Goal: Task Accomplishment & Management: Complete application form

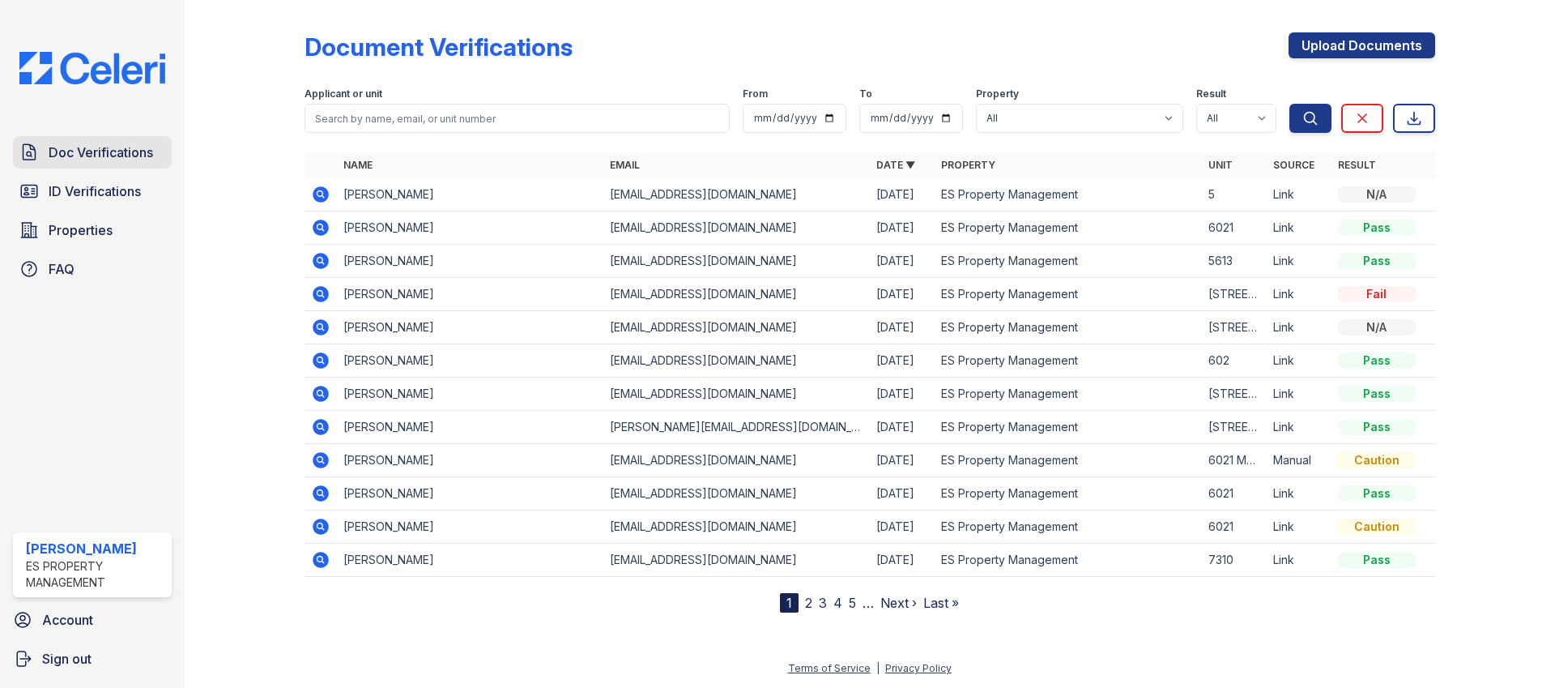
click at [111, 164] on link "Doc Verifications" at bounding box center [92, 152] width 159 height 32
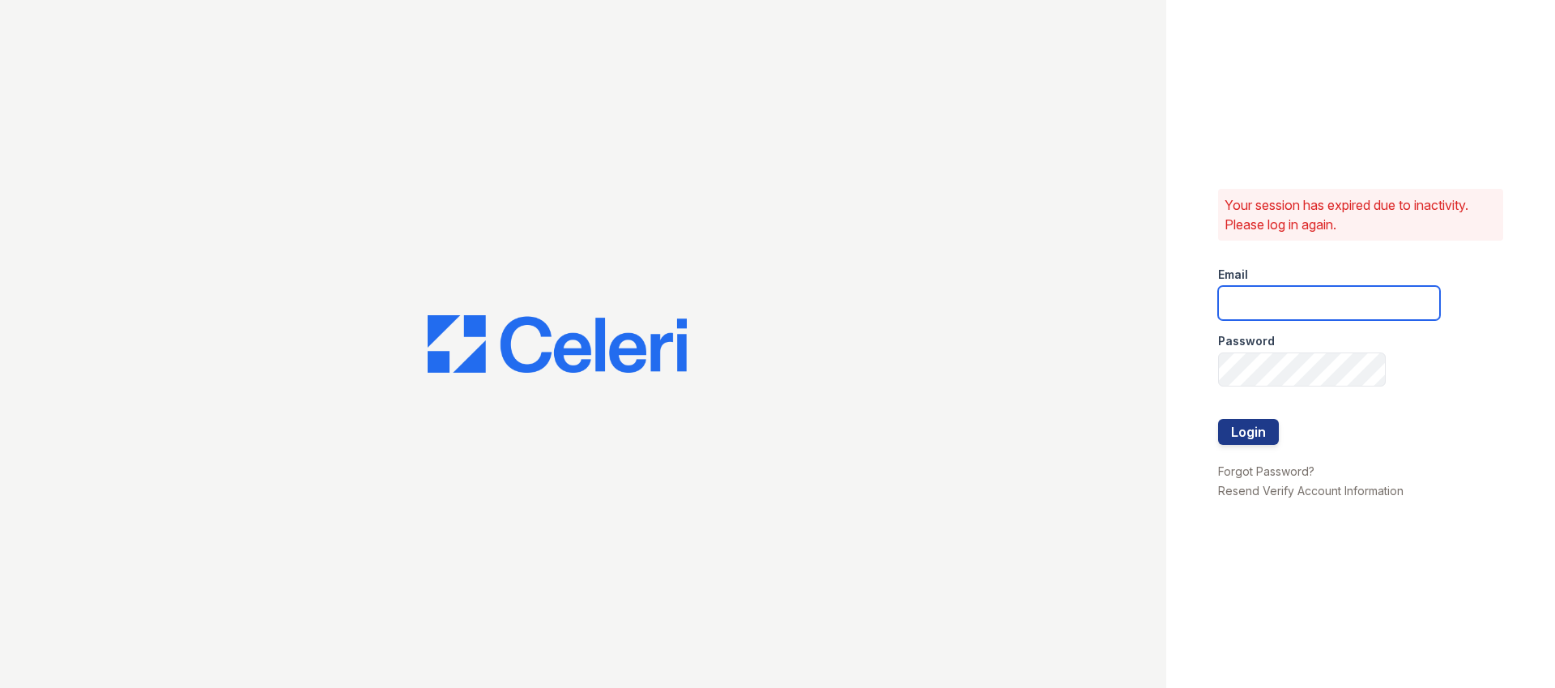
click at [1276, 311] on input "email" at bounding box center [1329, 303] width 222 height 34
click at [1282, 288] on input "email" at bounding box center [1329, 303] width 222 height 34
type input "Dana@indianapolispropertymanagement.com"
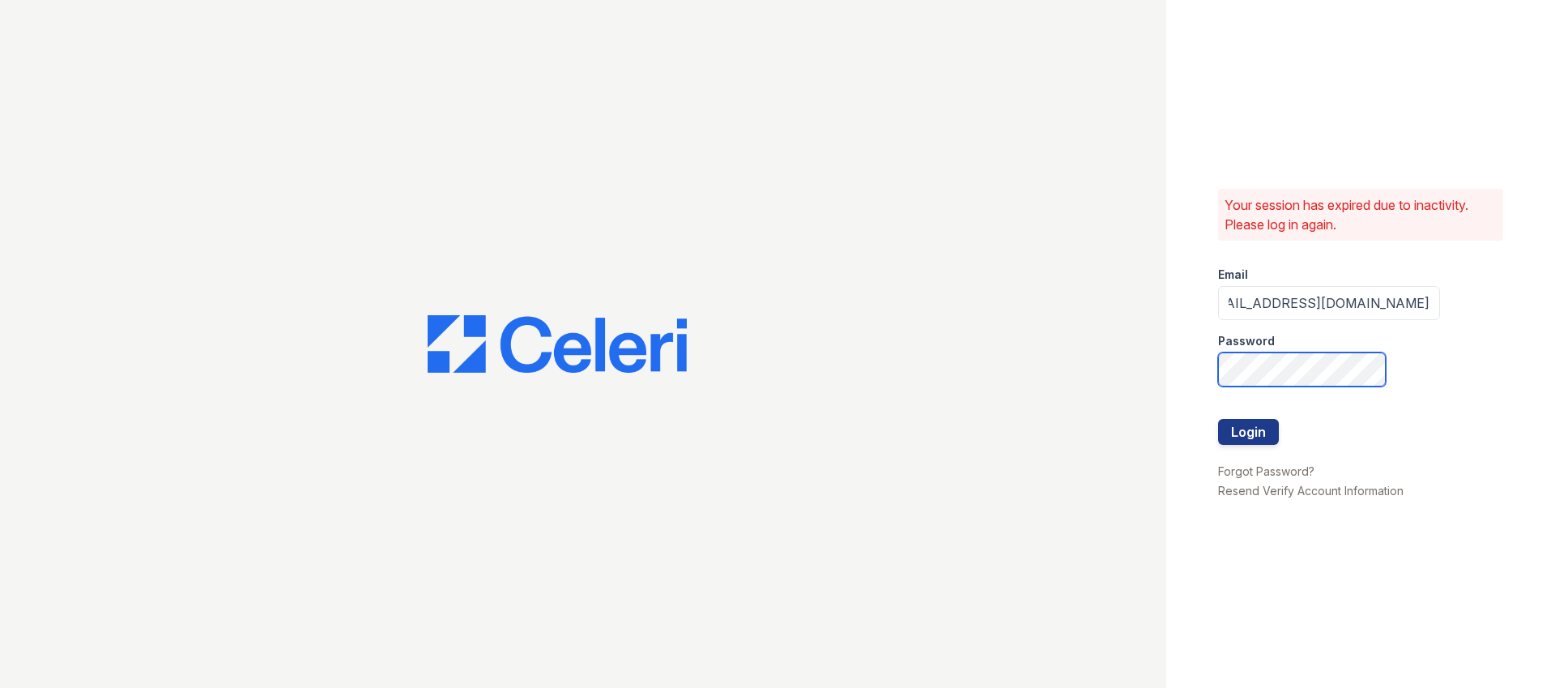
scroll to position [0, 0]
click at [0, 687] on com-1password-button at bounding box center [0, 688] width 0 height 0
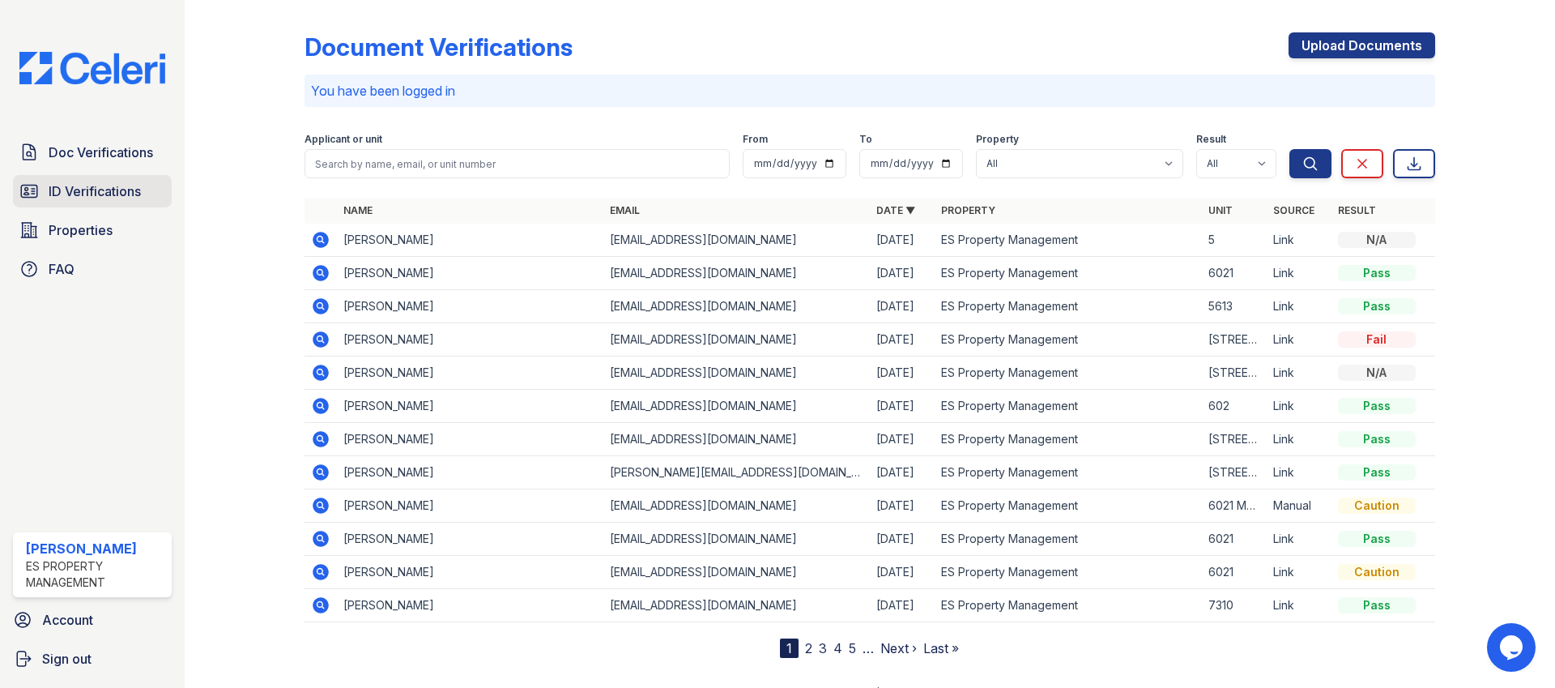
click at [86, 186] on span "ID Verifications" at bounding box center [95, 190] width 92 height 19
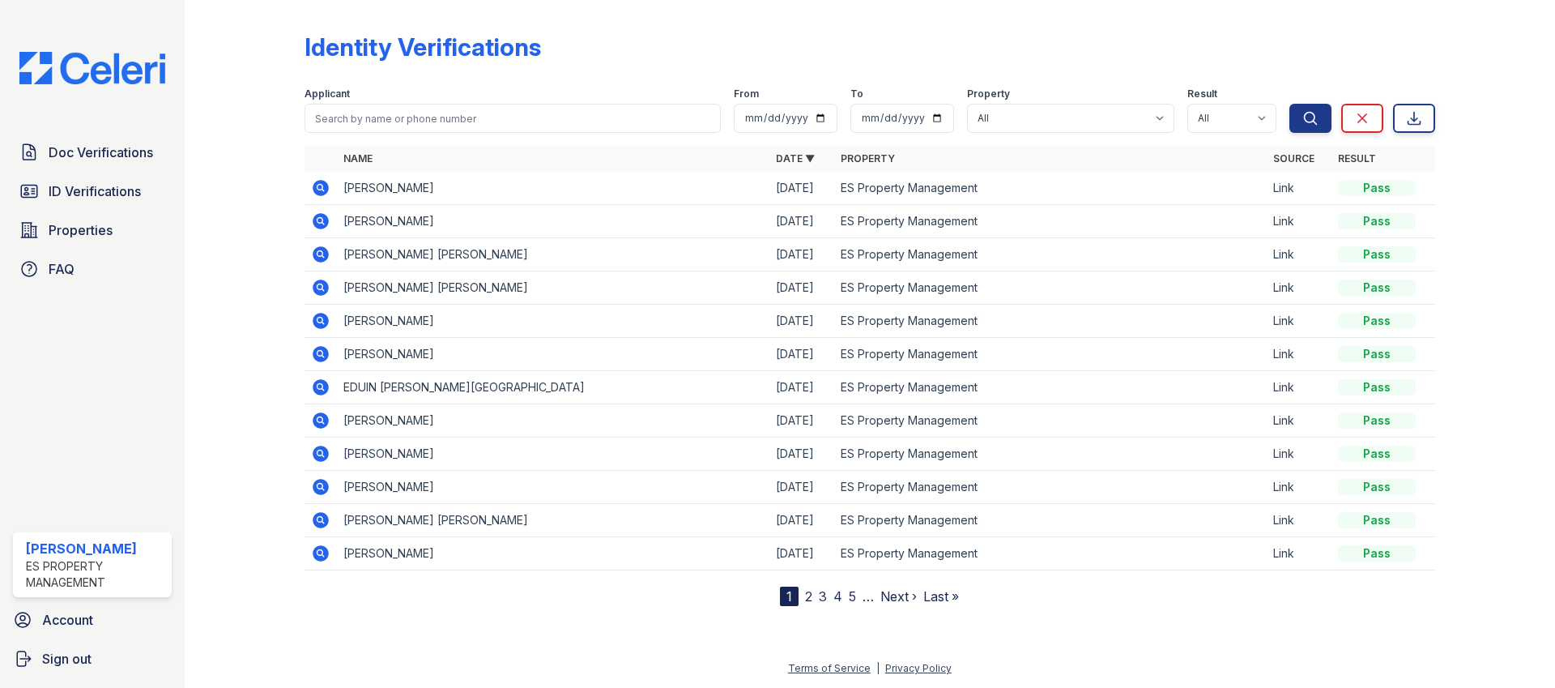
click at [324, 186] on icon at bounding box center [321, 188] width 16 height 16
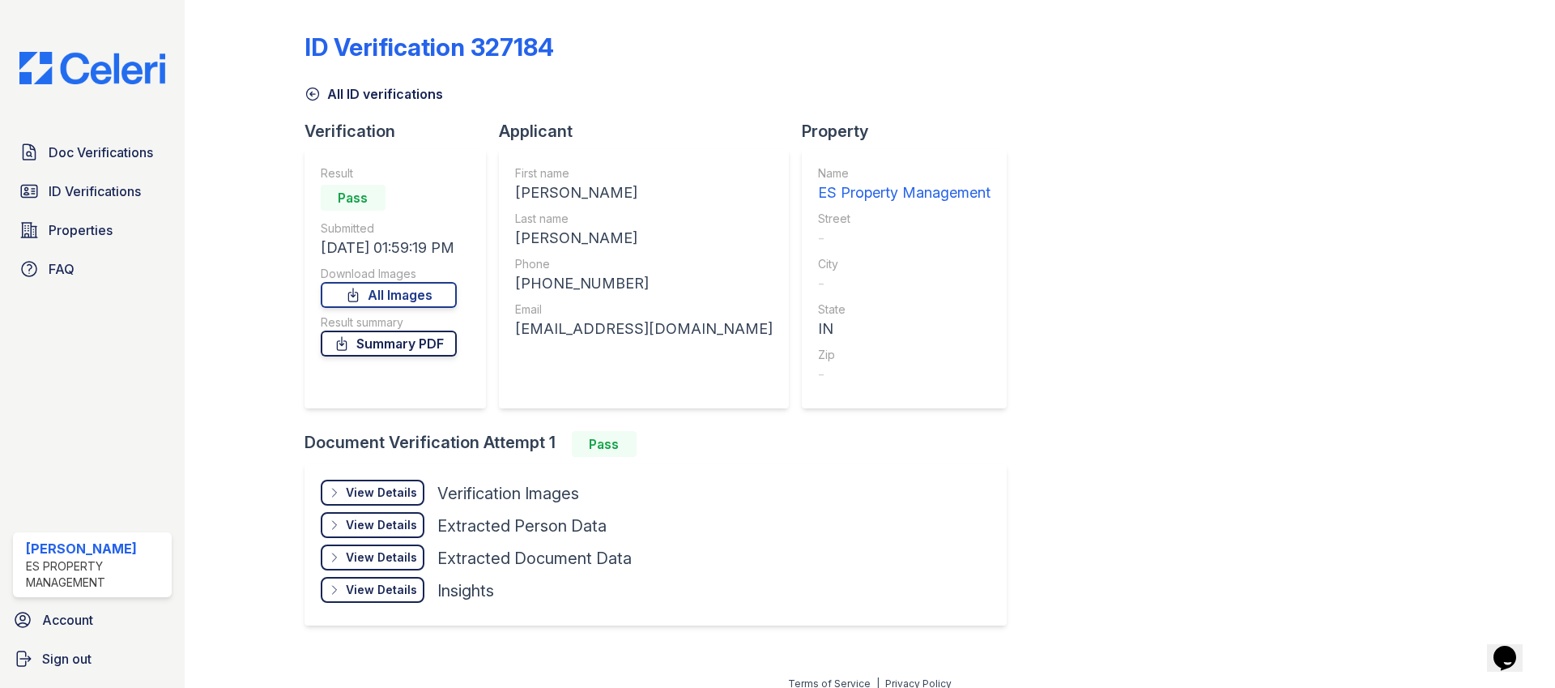
click at [369, 351] on link "Summary PDF" at bounding box center [389, 343] width 136 height 26
click at [113, 159] on span "Doc Verifications" at bounding box center [101, 152] width 104 height 19
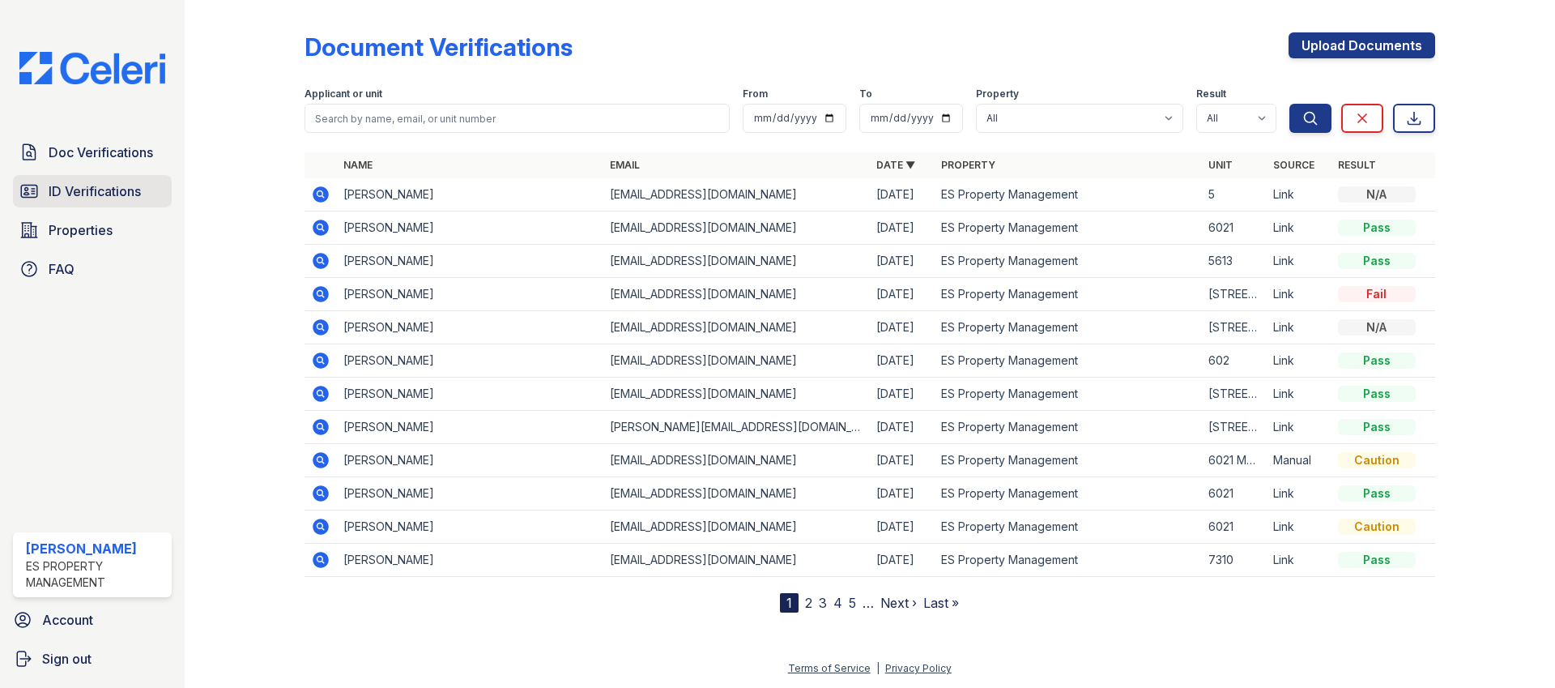
click at [108, 201] on link "ID Verifications" at bounding box center [92, 191] width 159 height 32
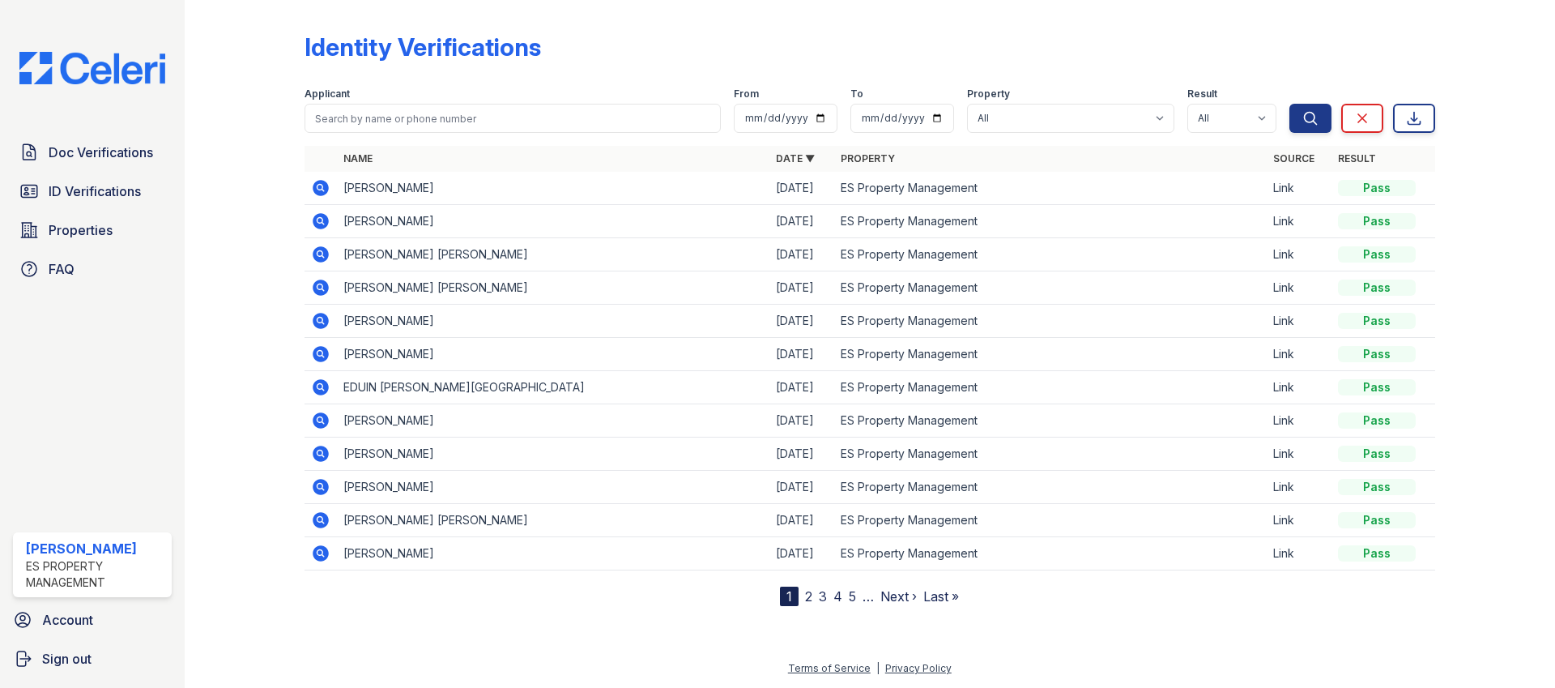
click at [98, 170] on div "Doc Verifications ID Verifications Properties FAQ" at bounding box center [92, 210] width 172 height 149
click at [99, 155] on span "Doc Verifications" at bounding box center [101, 152] width 104 height 19
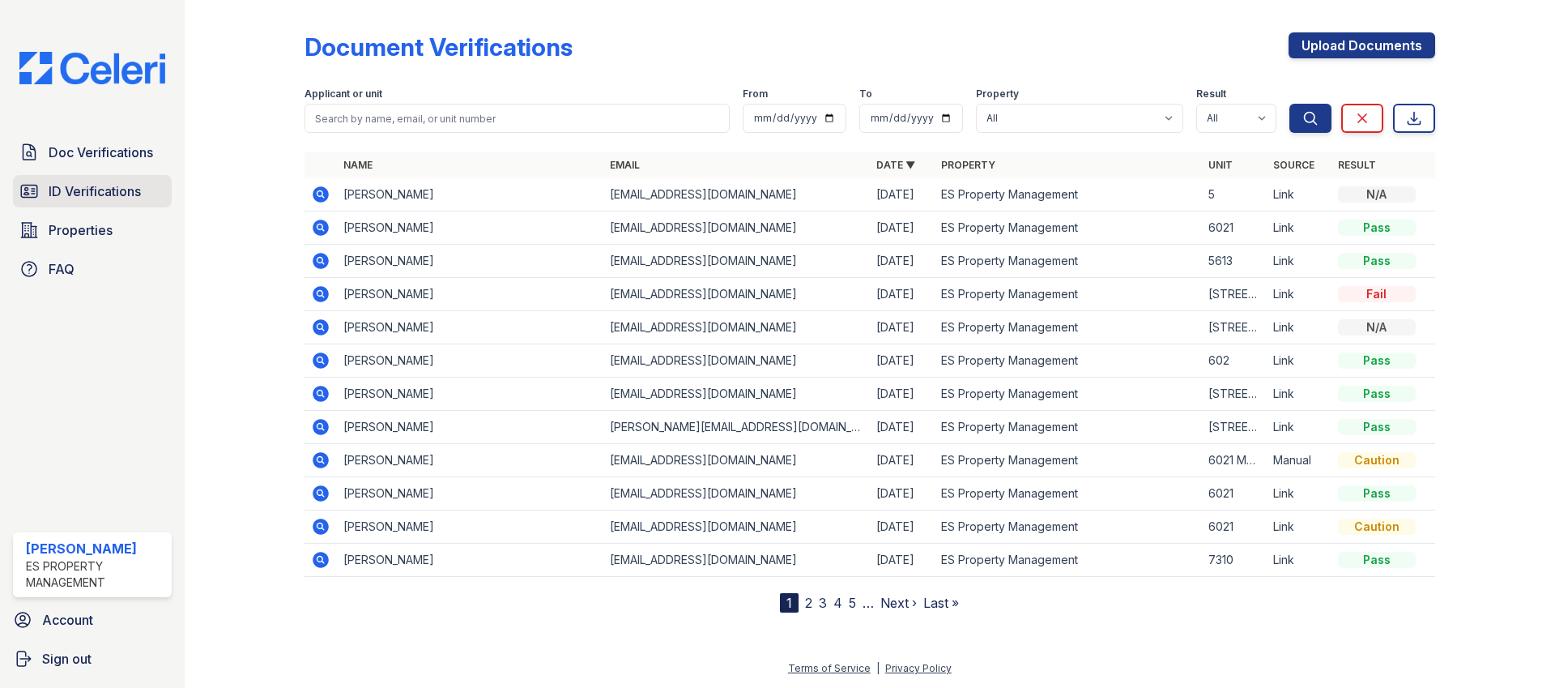
click at [98, 195] on span "ID Verifications" at bounding box center [95, 190] width 92 height 19
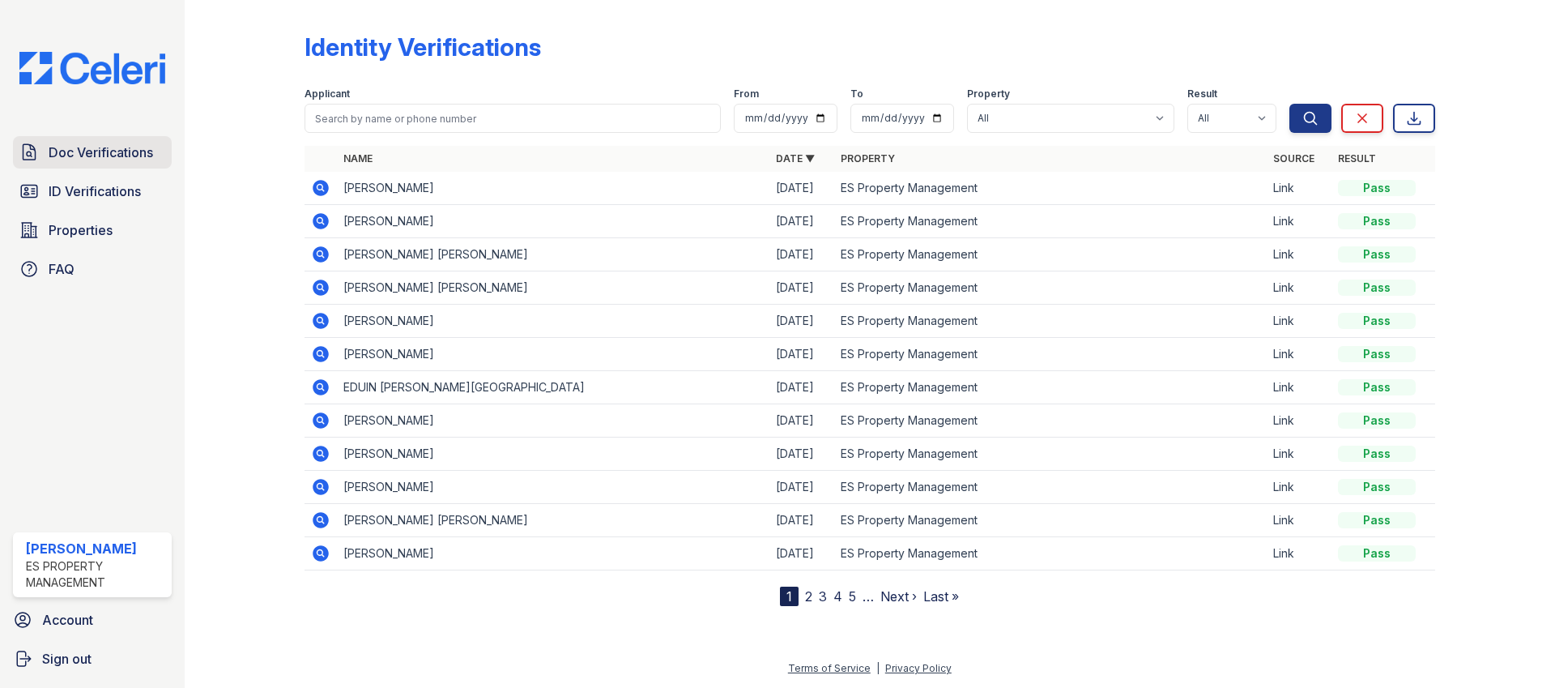
click at [102, 164] on link "Doc Verifications" at bounding box center [92, 152] width 159 height 32
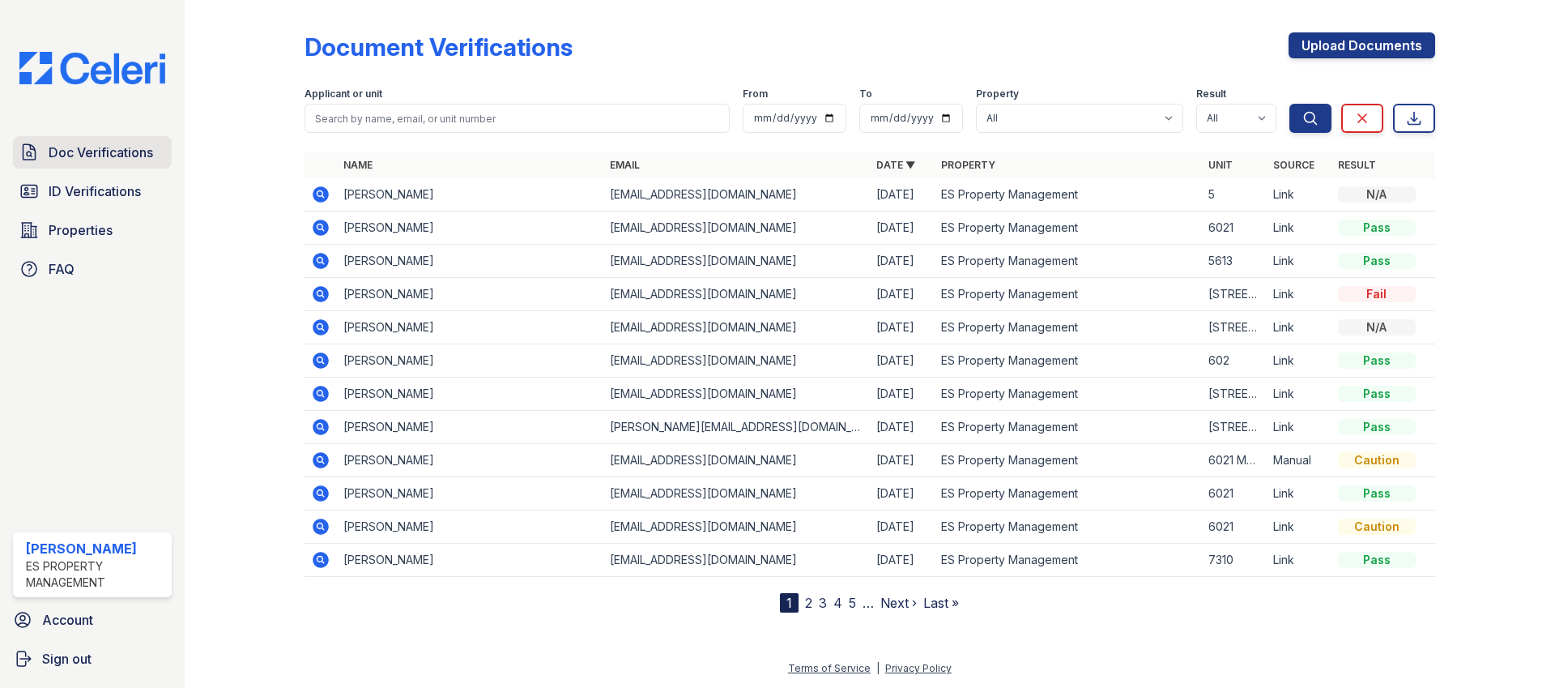
click at [88, 165] on link "Doc Verifications" at bounding box center [92, 152] width 159 height 32
click at [87, 190] on span "ID Verifications" at bounding box center [95, 190] width 92 height 19
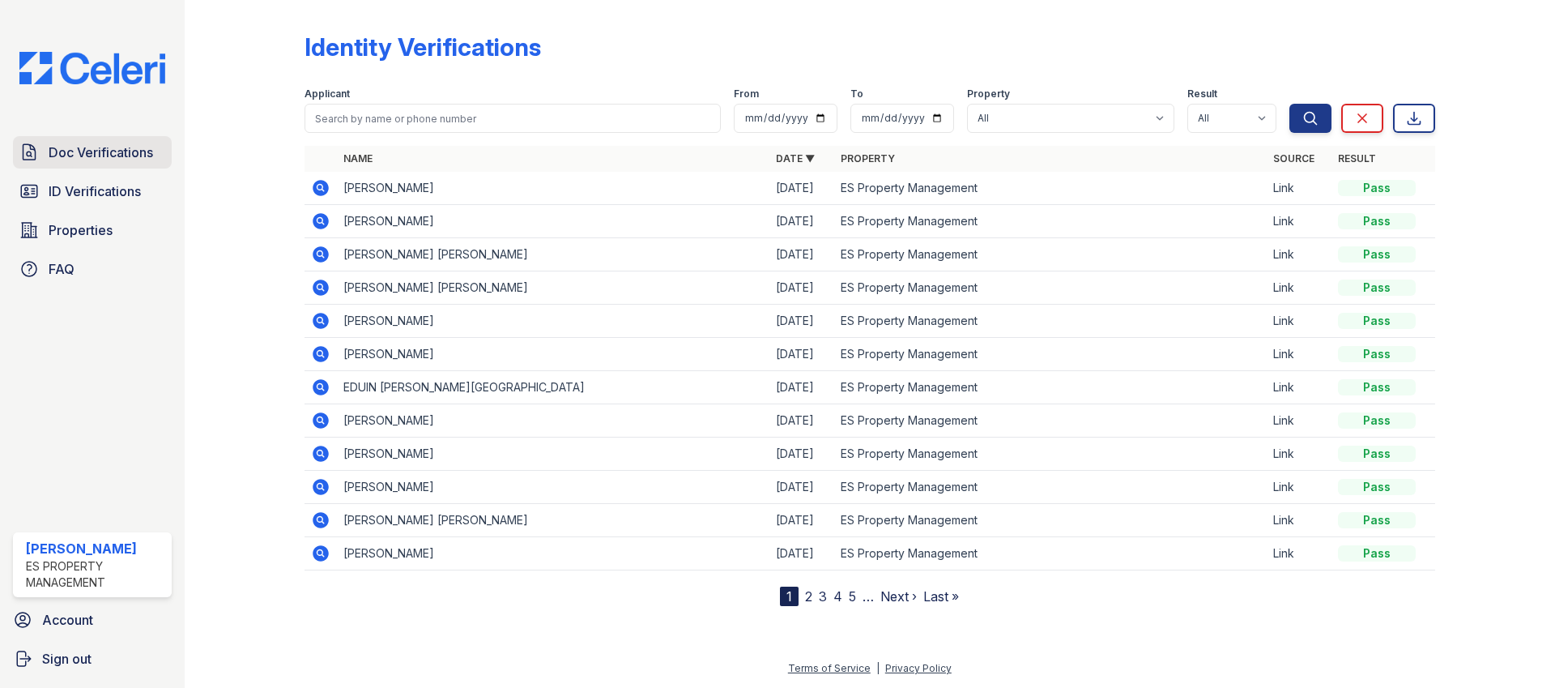
click at [92, 168] on link "Doc Verifications" at bounding box center [92, 152] width 159 height 32
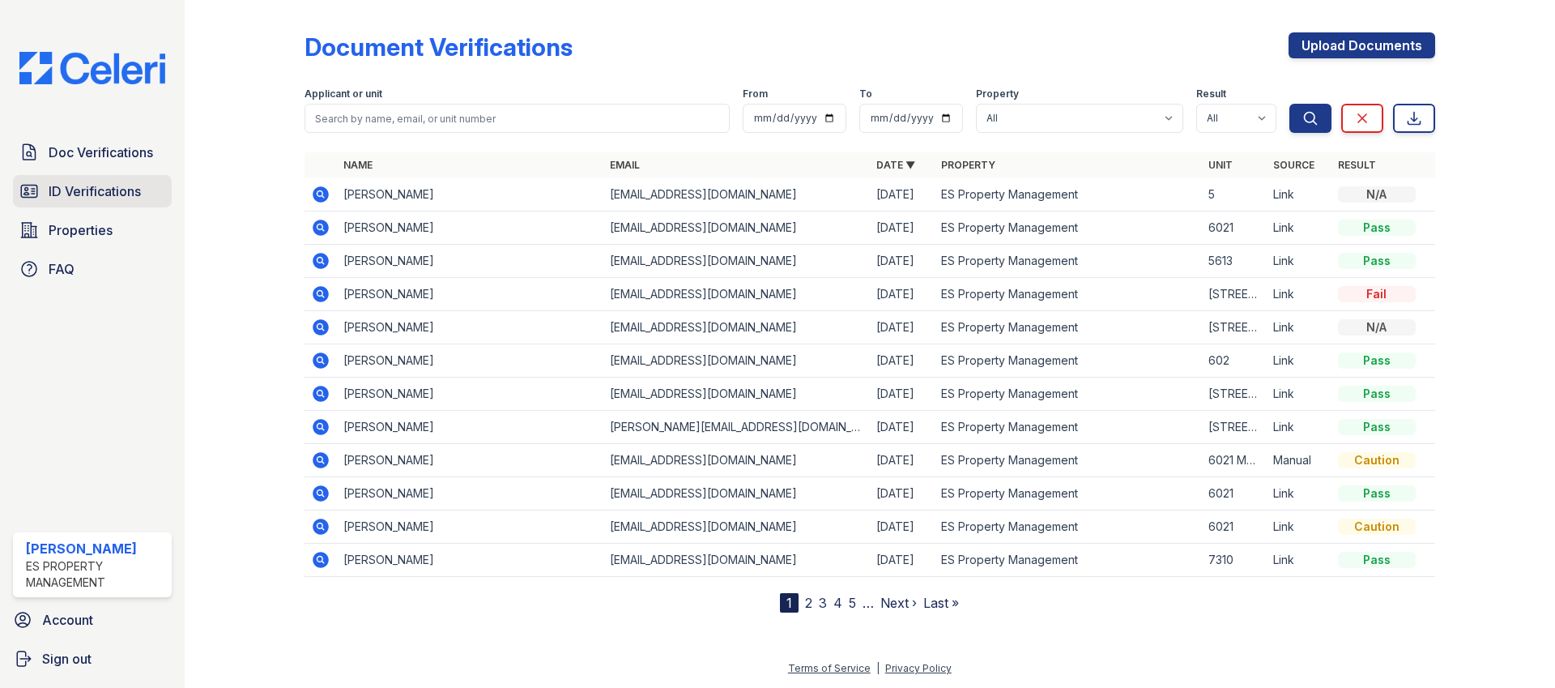
click at [95, 185] on span "ID Verifications" at bounding box center [95, 190] width 92 height 19
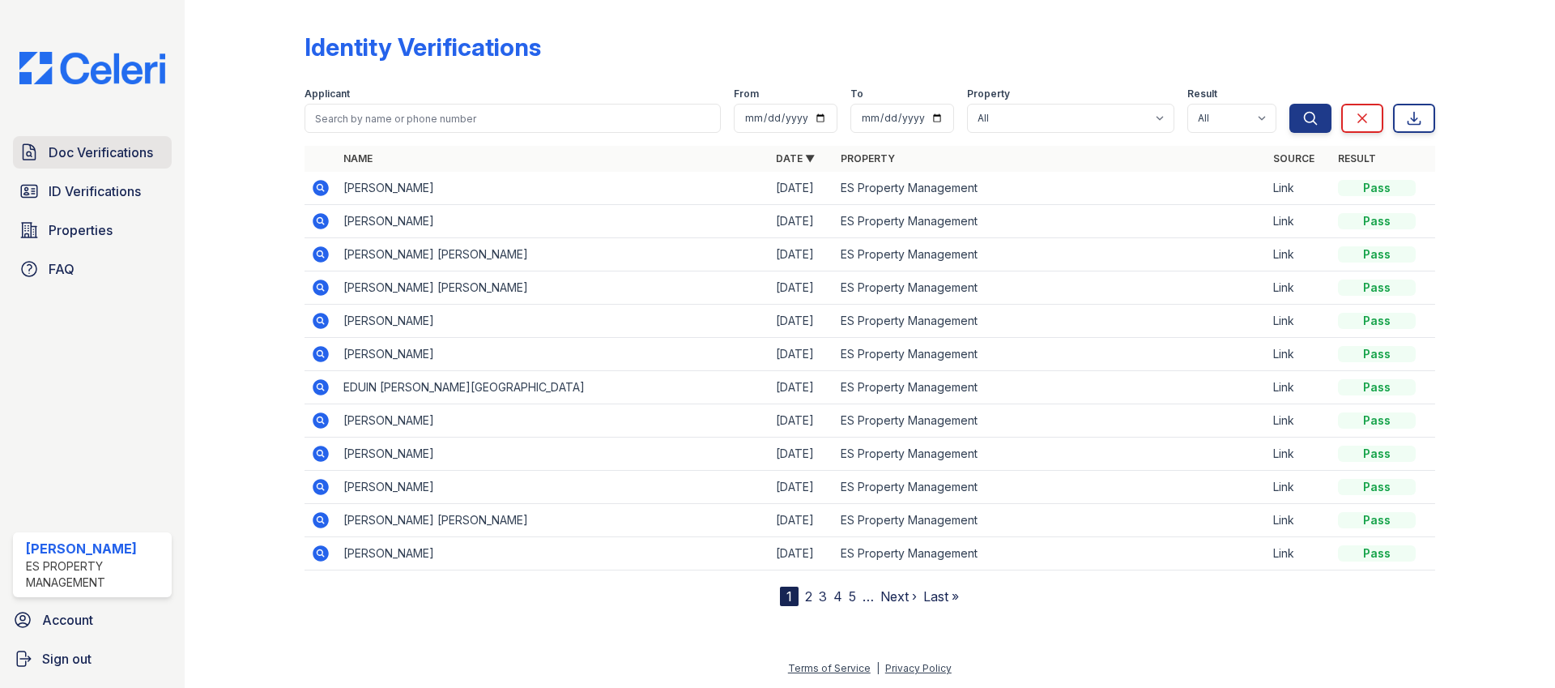
click at [109, 147] on span "Doc Verifications" at bounding box center [101, 152] width 104 height 19
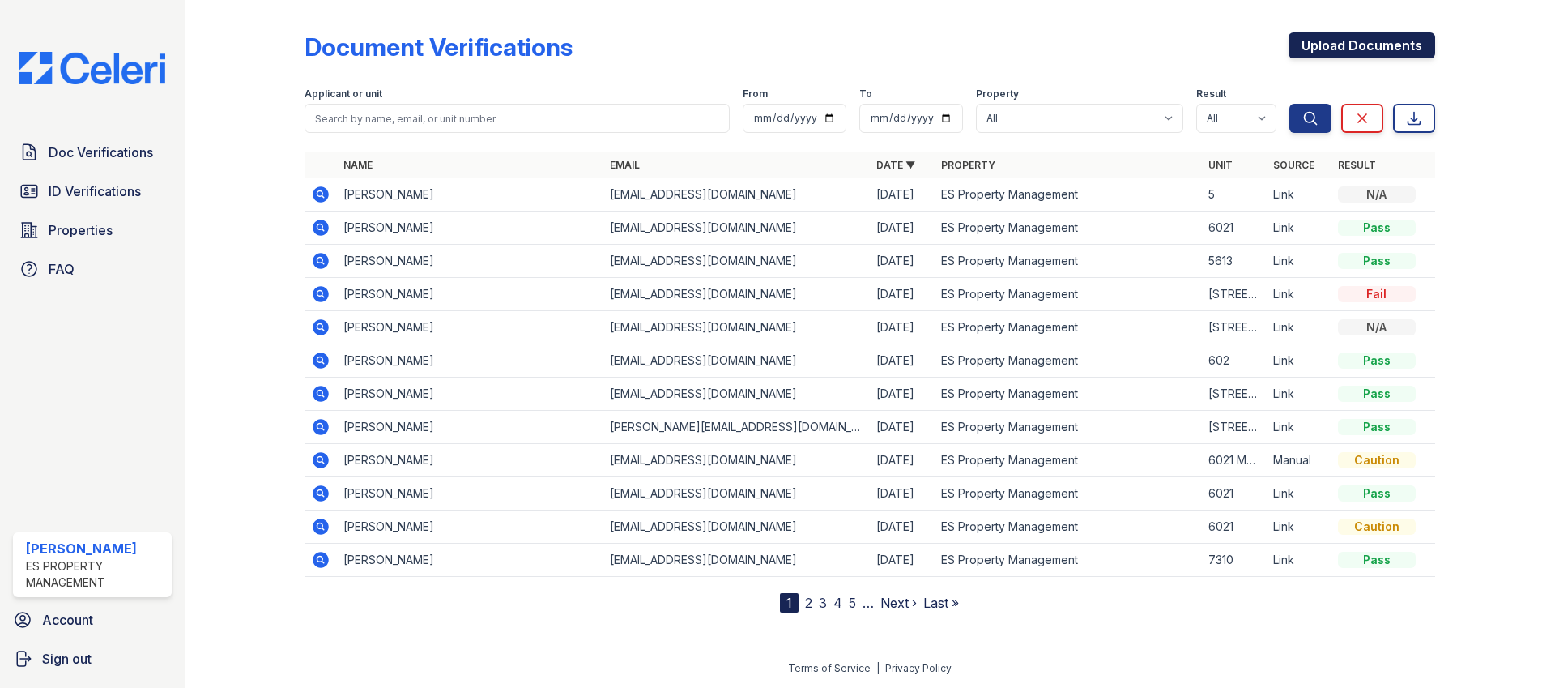
click at [1380, 40] on link "Upload Documents" at bounding box center [1362, 45] width 147 height 26
click at [1411, 43] on link "Upload Documents" at bounding box center [1362, 45] width 147 height 26
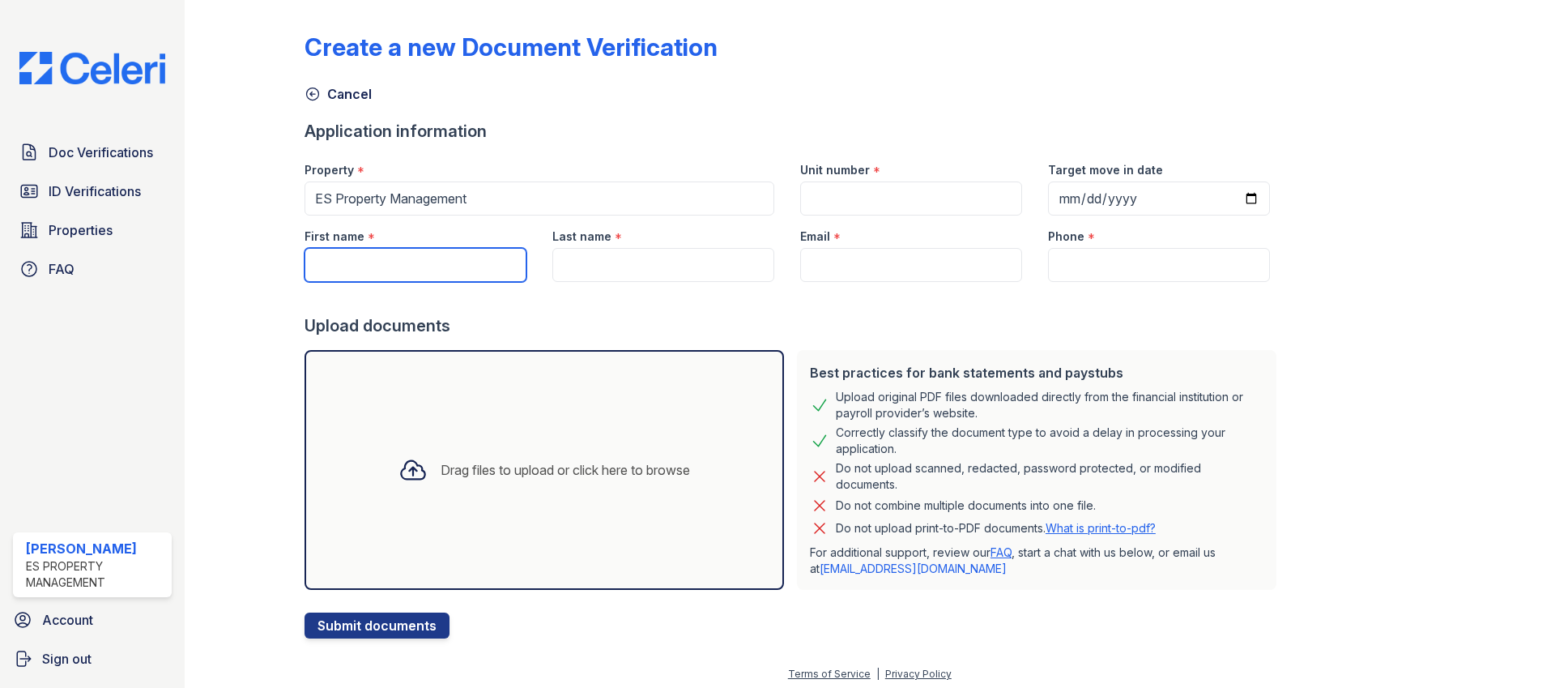
click at [410, 255] on input "First name" at bounding box center [416, 265] width 222 height 34
type input "[PERSON_NAME]"
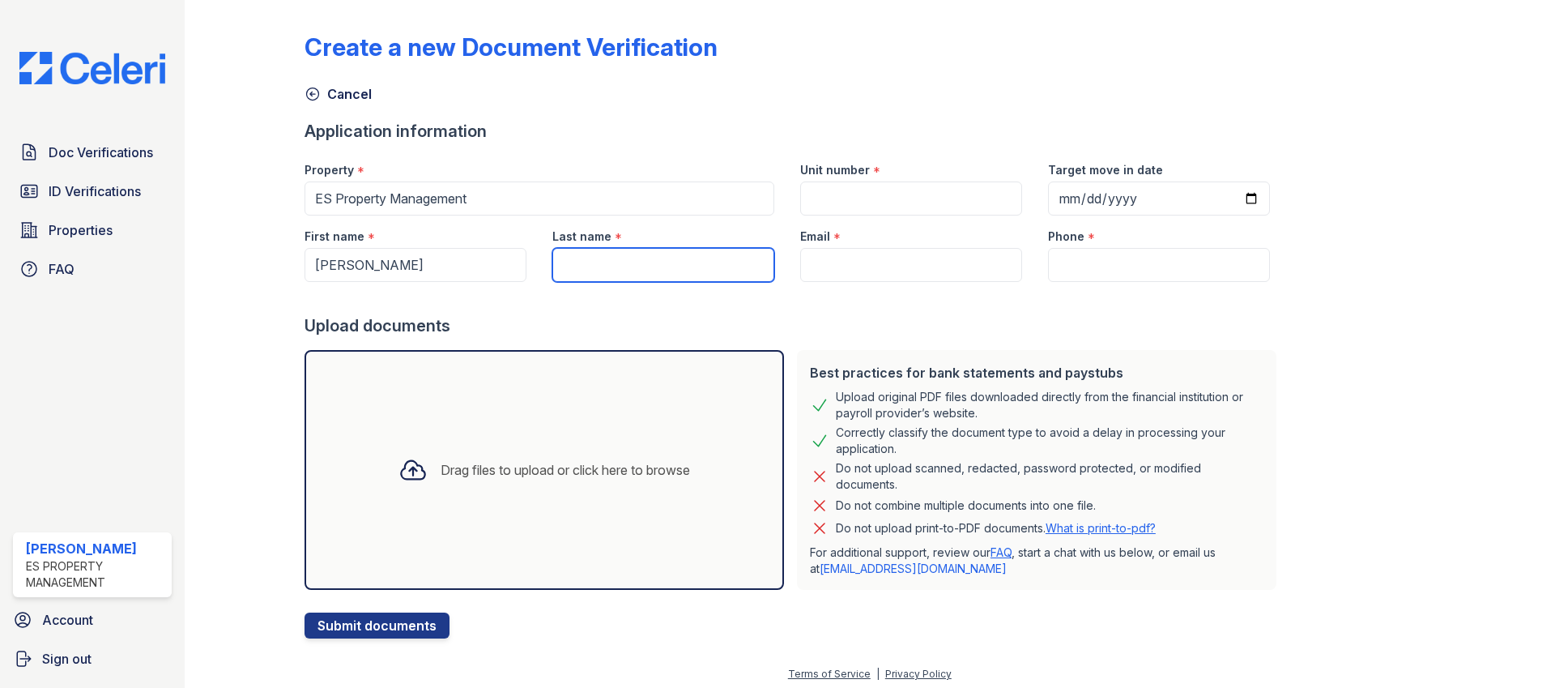
click at [597, 264] on input "Last name" at bounding box center [663, 265] width 222 height 34
type input "[PERSON_NAME]"
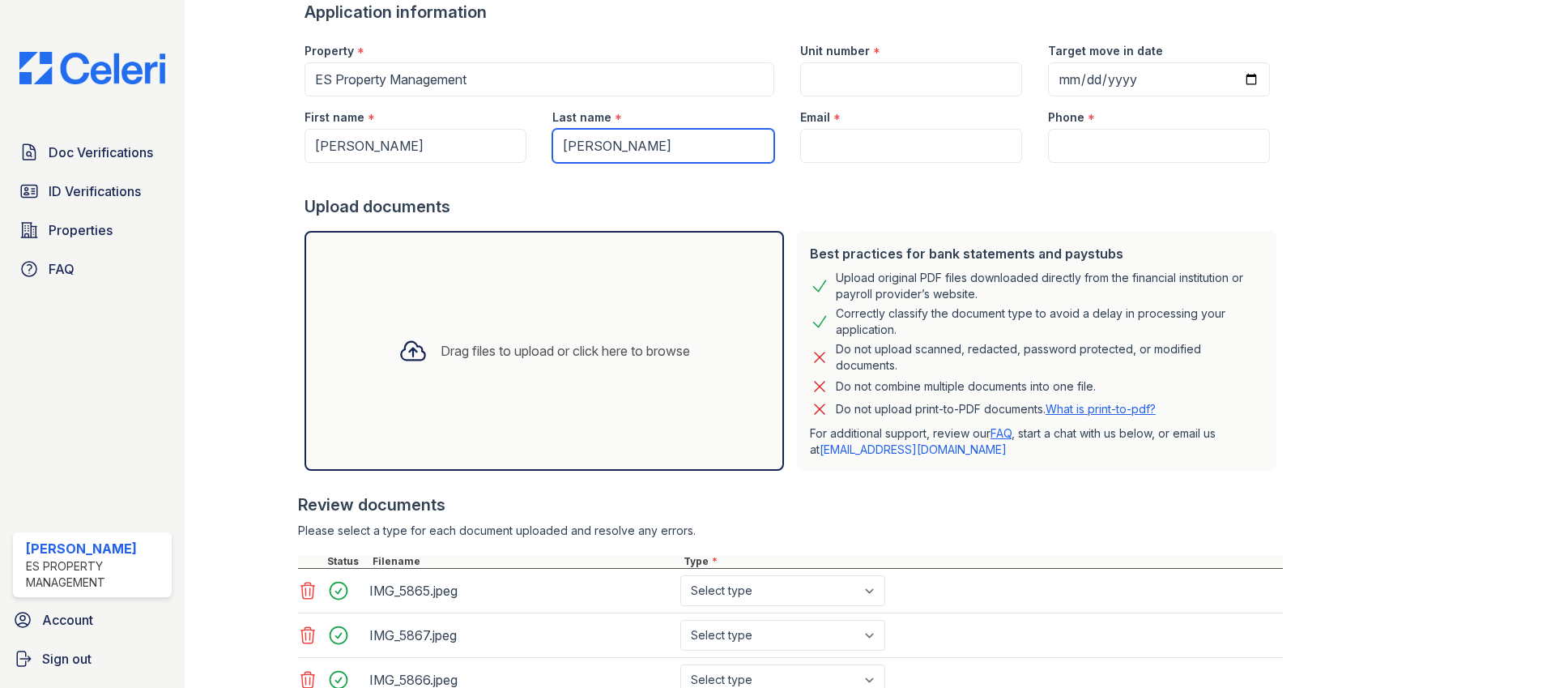
scroll to position [62, 0]
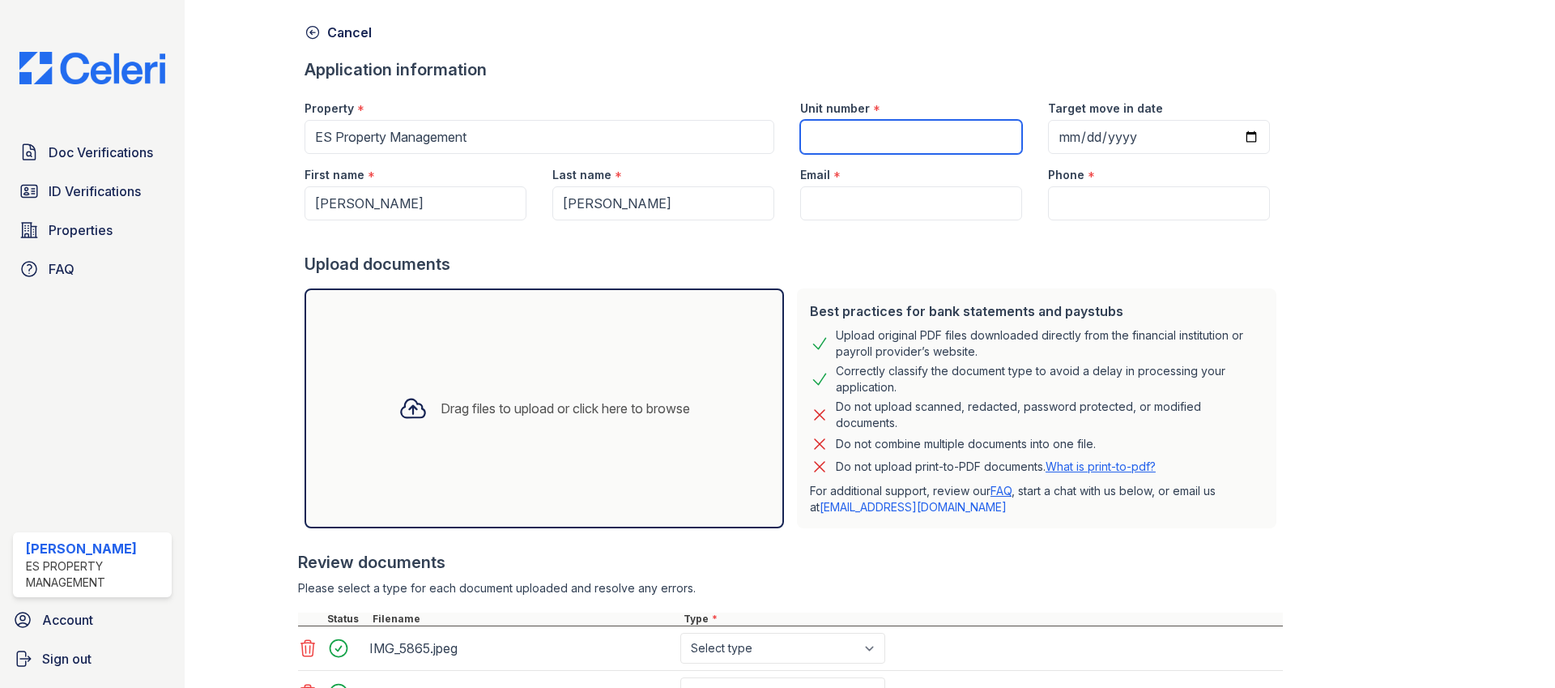
click at [835, 150] on input "Unit number" at bounding box center [911, 137] width 222 height 34
type input "santa [PERSON_NAME]"
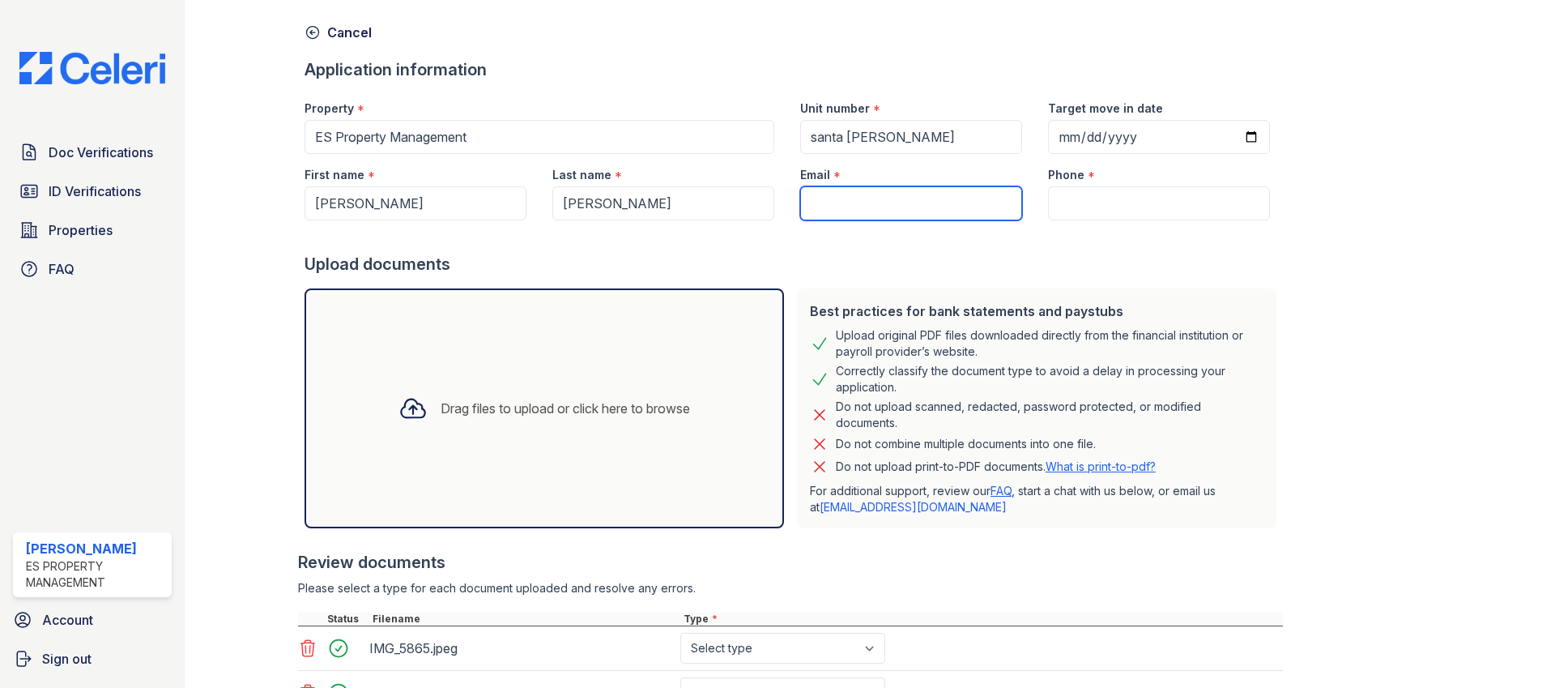
click at [859, 211] on input "Email" at bounding box center [911, 203] width 222 height 34
click at [848, 203] on input "Email" at bounding box center [911, 203] width 222 height 34
paste input "[EMAIL_ADDRESS][DOMAIN_NAME]"
type input "[EMAIL_ADDRESS][DOMAIN_NAME]"
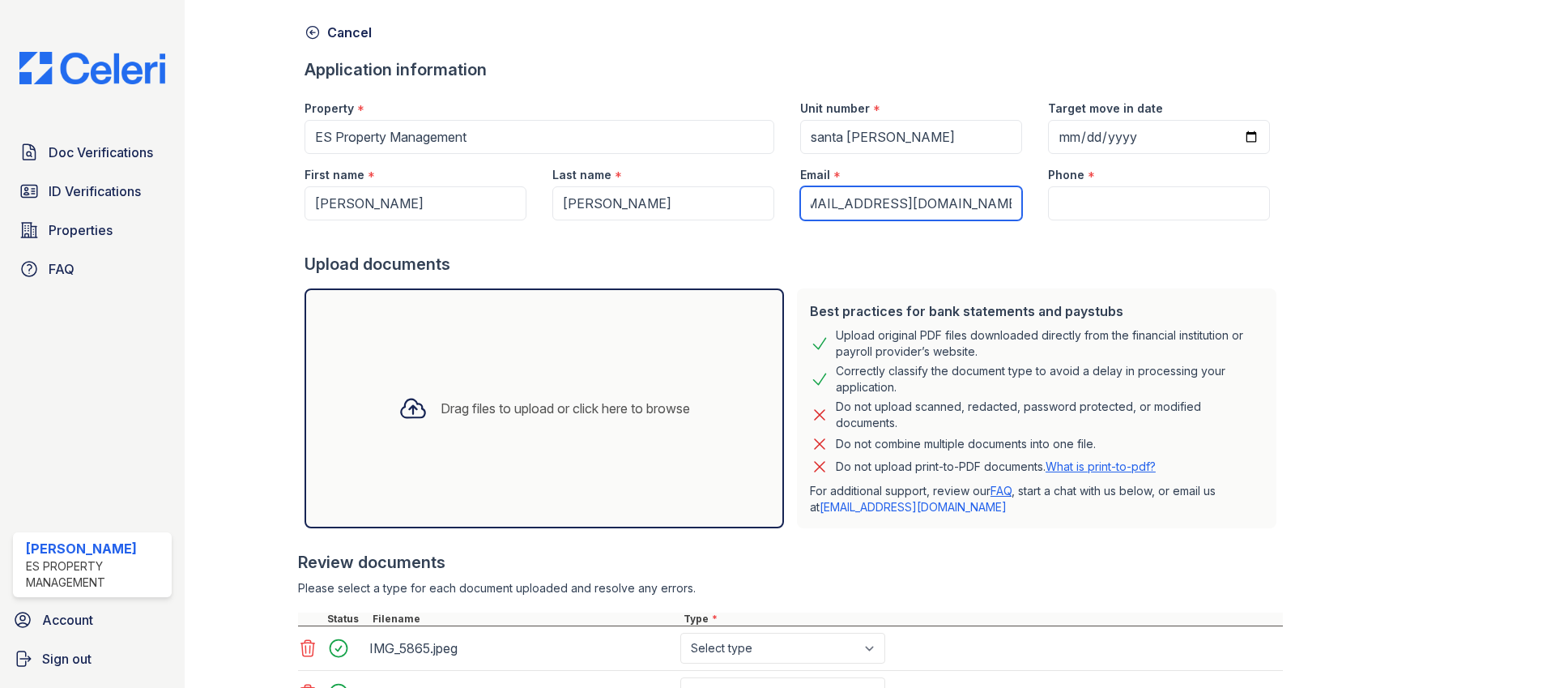
scroll to position [0, 0]
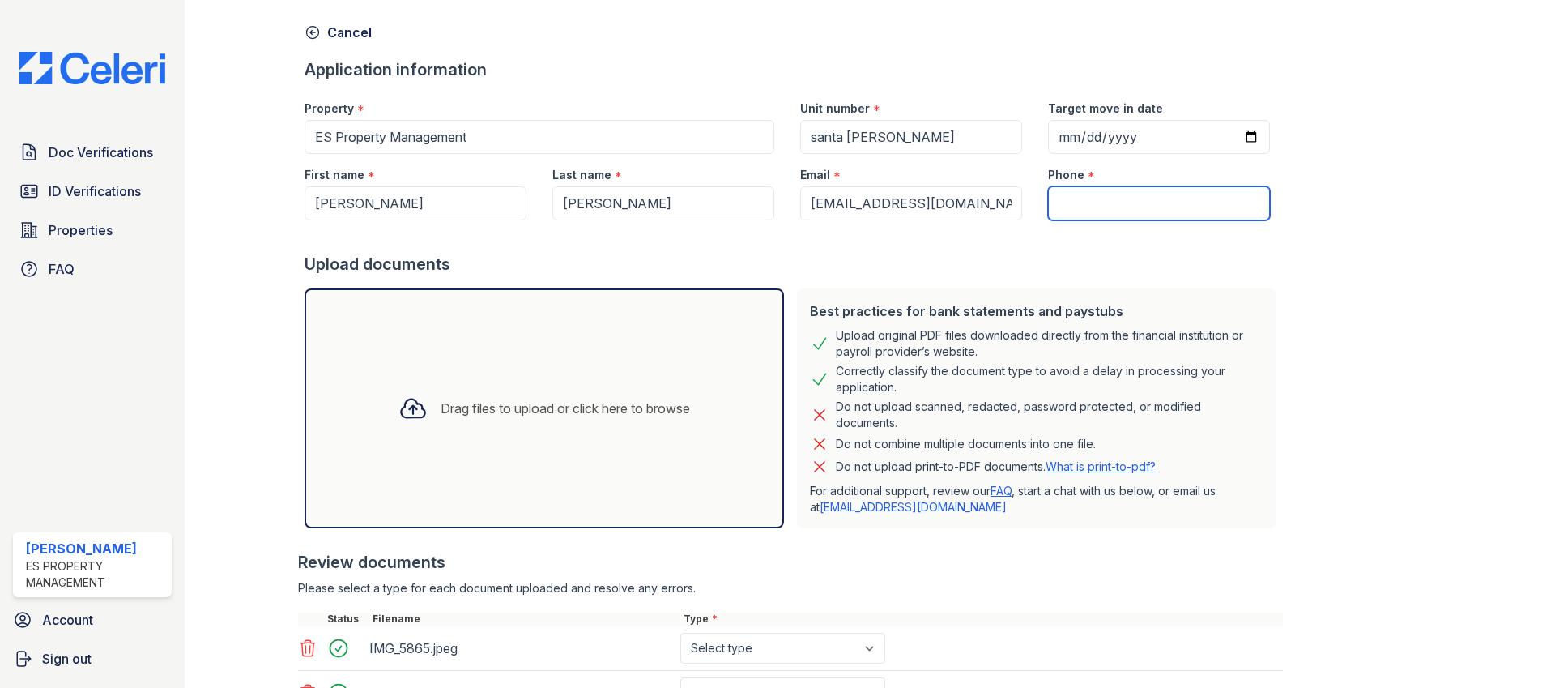
click at [1071, 208] on input "Phone" at bounding box center [1159, 203] width 222 height 34
paste input "[PHONE_NUMBER]"
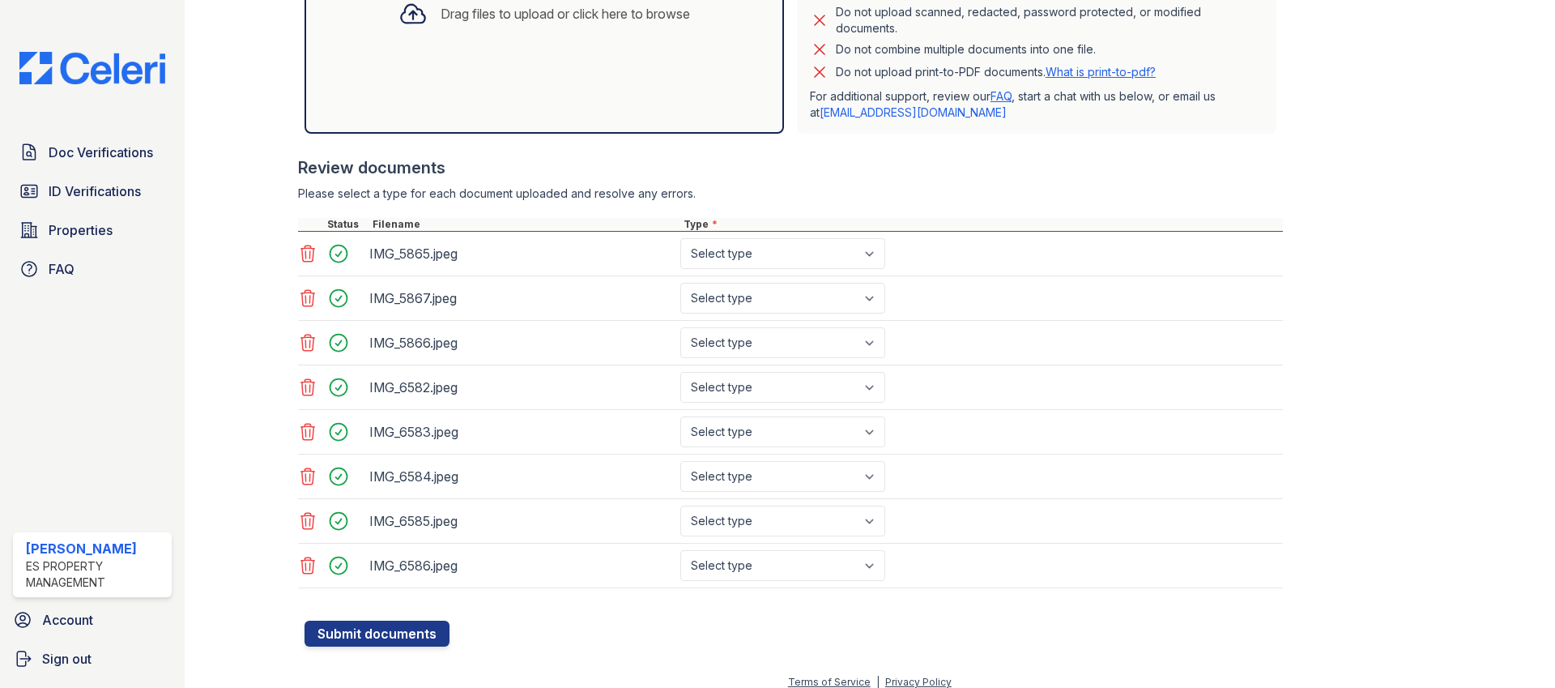
scroll to position [457, 0]
type input "[PHONE_NUMBER]"
click at [819, 245] on select "Select type Paystub Bank Statement Offer Letter Tax Documents Benefit Award Let…" at bounding box center [782, 252] width 205 height 31
select select "paystub"
click at [680, 237] on select "Select type Paystub Bank Statement Offer Letter Tax Documents Benefit Award Let…" at bounding box center [782, 252] width 205 height 31
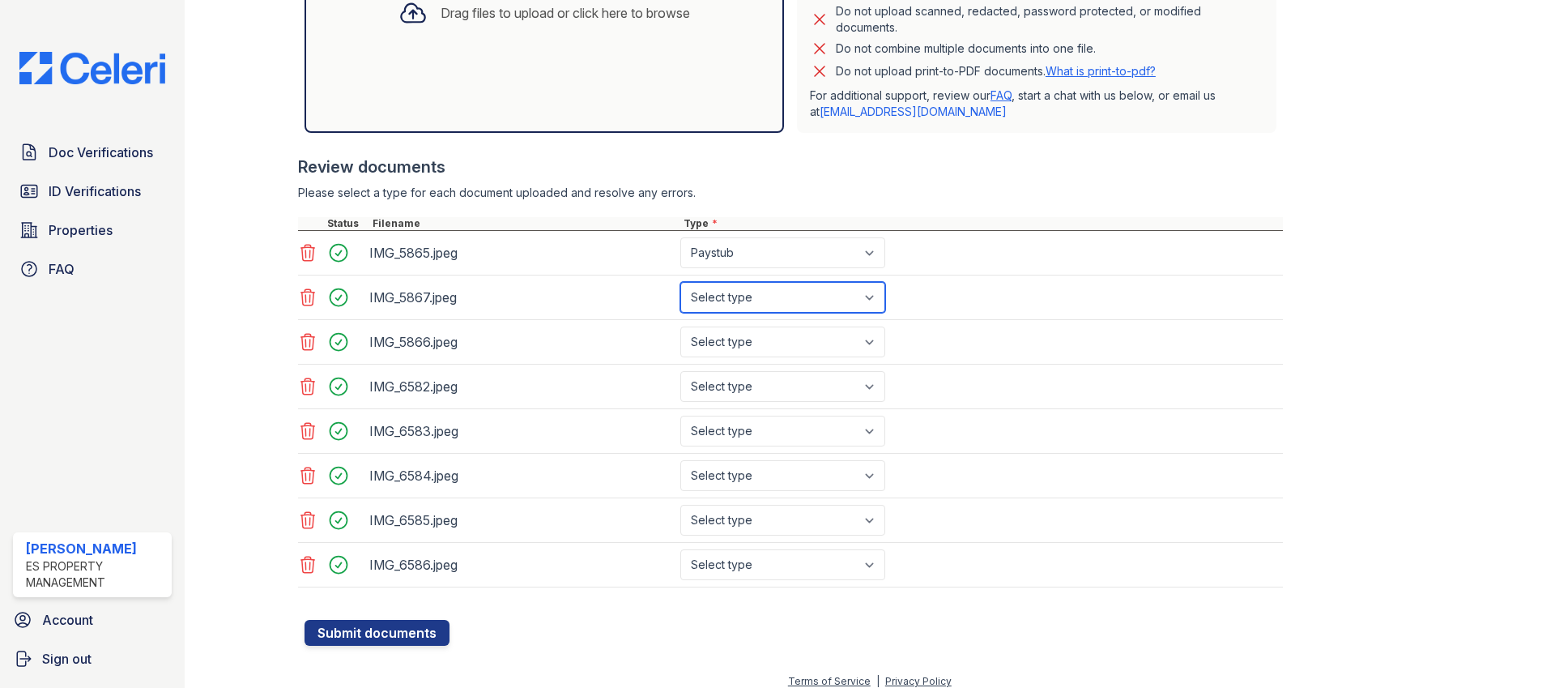
click at [800, 301] on select "Select type Paystub Bank Statement Offer Letter Tax Documents Benefit Award Let…" at bounding box center [782, 297] width 205 height 31
select select "paystub"
click at [680, 282] on select "Select type Paystub Bank Statement Offer Letter Tax Documents Benefit Award Let…" at bounding box center [782, 297] width 205 height 31
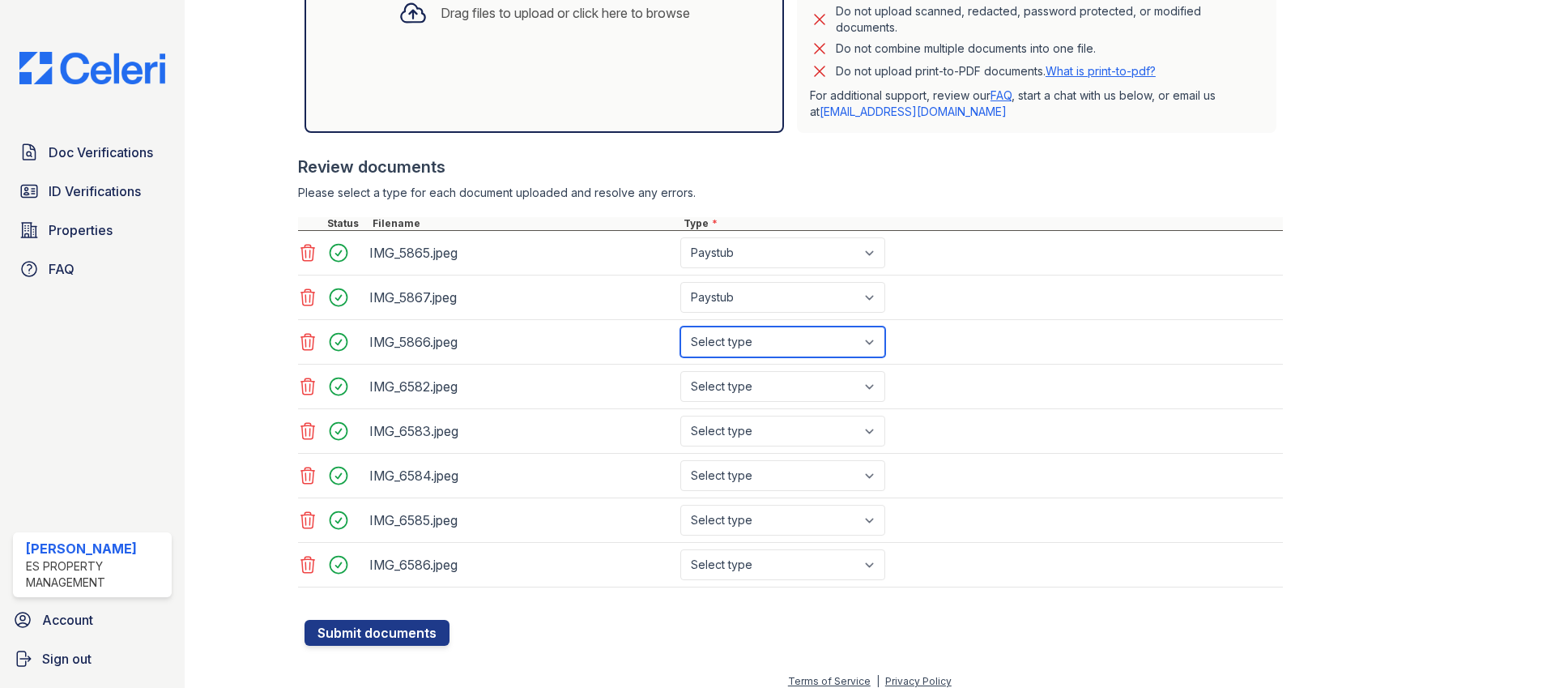
click at [789, 339] on select "Select type Paystub Bank Statement Offer Letter Tax Documents Benefit Award Let…" at bounding box center [782, 341] width 205 height 31
click at [680, 326] on select "Select type Paystub Bank Statement Offer Letter Tax Documents Benefit Award Let…" at bounding box center [782, 341] width 205 height 31
click at [784, 348] on select "Select type Paystub Bank Statement Offer Letter Tax Documents Benefit Award Let…" at bounding box center [782, 341] width 205 height 31
select select "paystub"
click at [680, 326] on select "Select type Paystub Bank Statement Offer Letter Tax Documents Benefit Award Let…" at bounding box center [782, 341] width 205 height 31
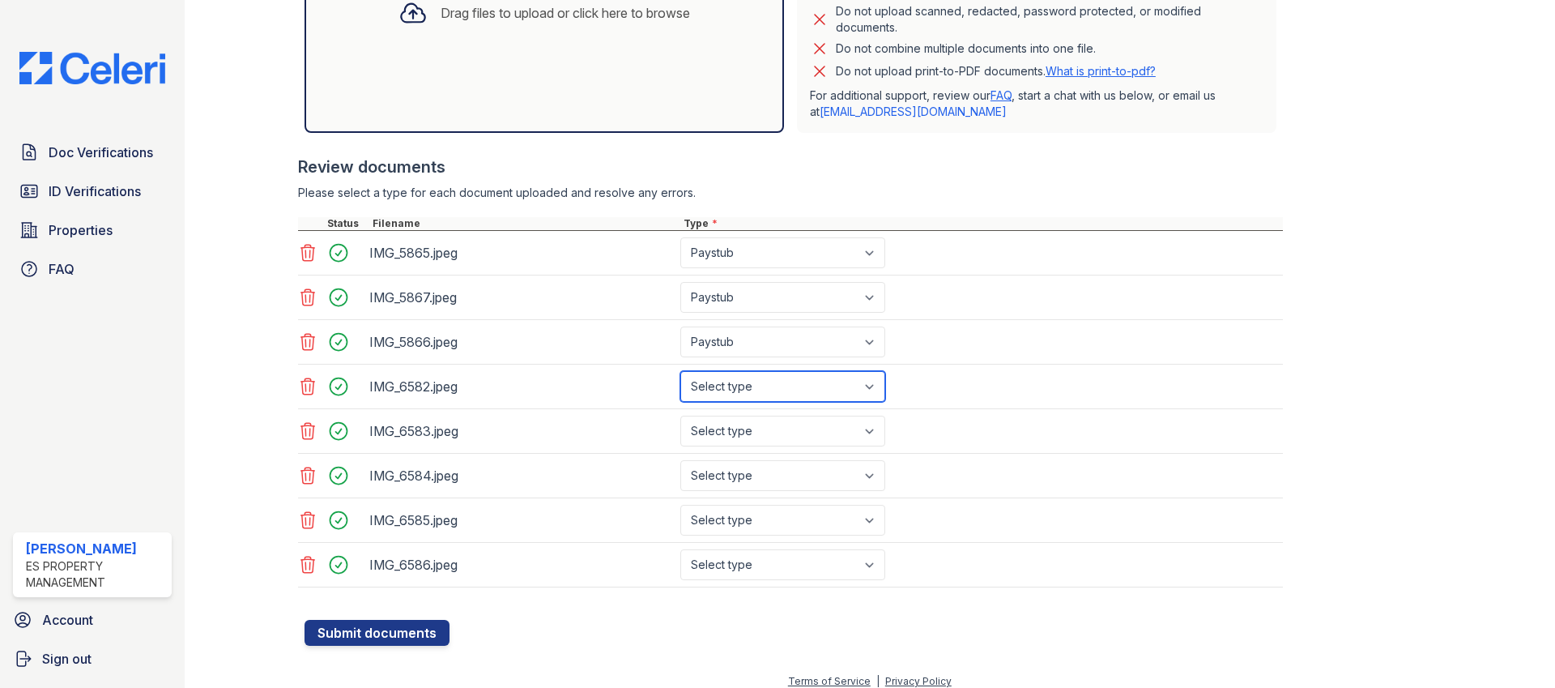
click at [772, 387] on select "Select type Paystub Bank Statement Offer Letter Tax Documents Benefit Award Let…" at bounding box center [782, 386] width 205 height 31
select select "paystub"
click at [680, 371] on select "Select type Paystub Bank Statement Offer Letter Tax Documents Benefit Award Let…" at bounding box center [782, 386] width 205 height 31
click at [765, 443] on select "Select type Paystub Bank Statement Offer Letter Tax Documents Benefit Award Let…" at bounding box center [782, 431] width 205 height 31
select select "paystub"
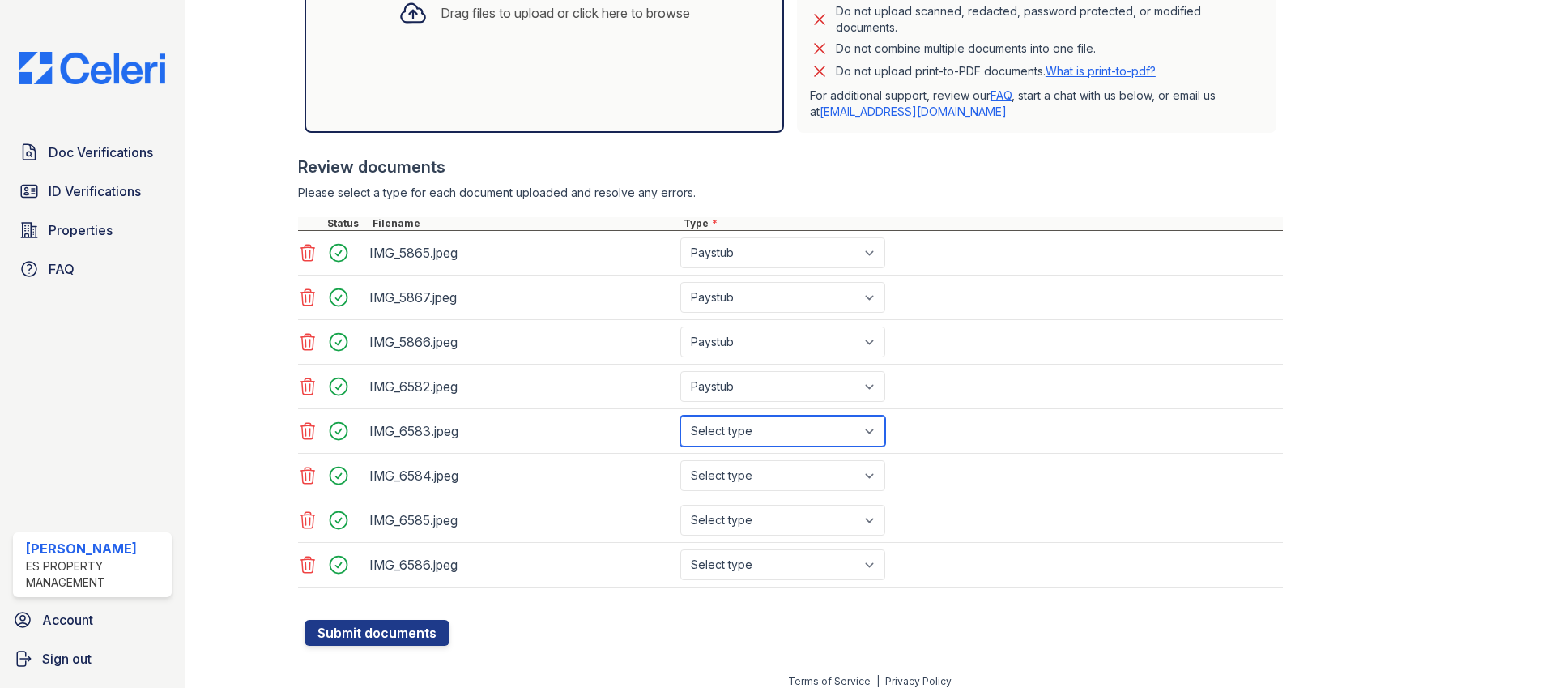
click at [680, 416] on select "Select type Paystub Bank Statement Offer Letter Tax Documents Benefit Award Let…" at bounding box center [782, 431] width 205 height 31
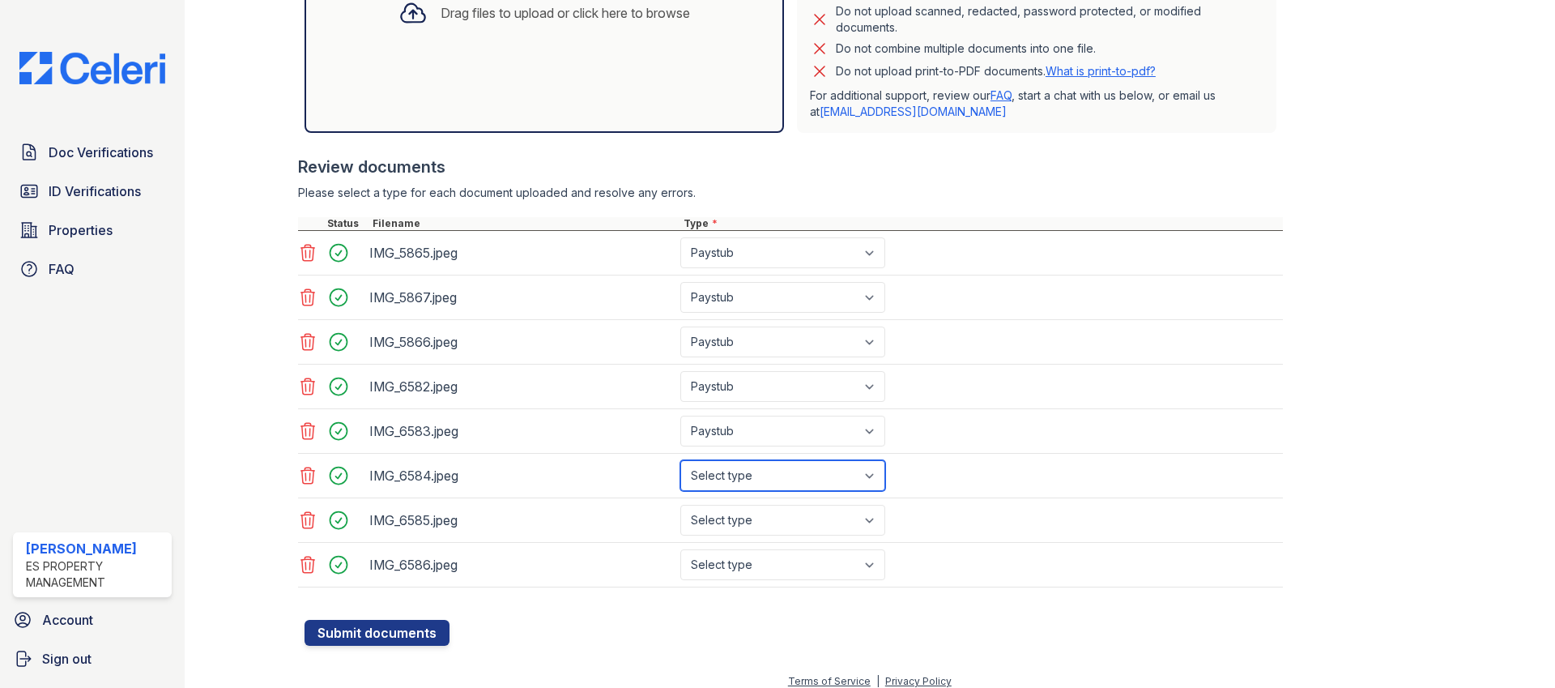
click at [764, 470] on select "Select type Paystub Bank Statement Offer Letter Tax Documents Benefit Award Let…" at bounding box center [782, 475] width 205 height 31
select select "paystub"
click at [680, 460] on select "Select type Paystub Bank Statement Offer Letter Tax Documents Benefit Award Let…" at bounding box center [782, 475] width 205 height 31
click at [760, 512] on select "Select type Paystub Bank Statement Offer Letter Tax Documents Benefit Award Let…" at bounding box center [782, 520] width 205 height 31
select select "paystub"
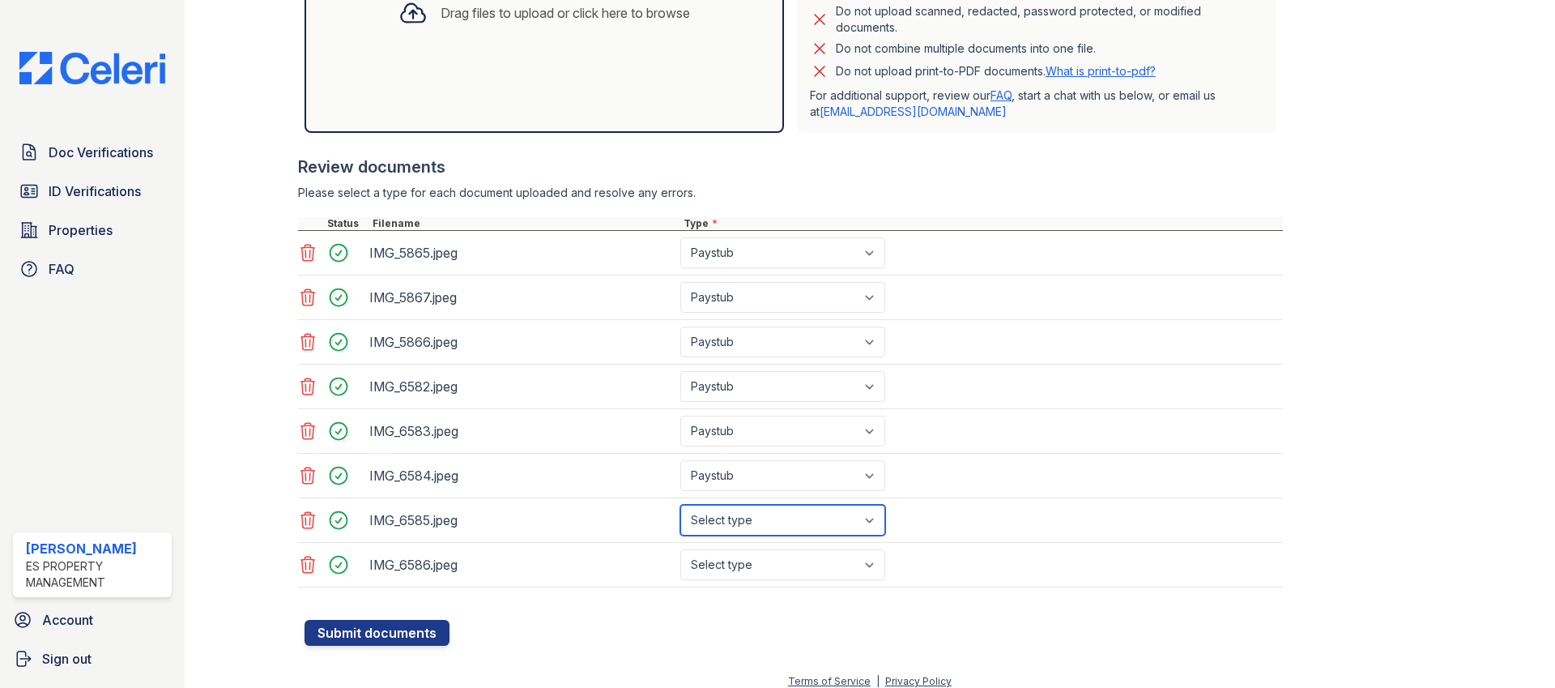
click at [680, 505] on select "Select type Paystub Bank Statement Offer Letter Tax Documents Benefit Award Let…" at bounding box center [782, 520] width 205 height 31
click at [753, 556] on select "Select type Paystub Bank Statement Offer Letter Tax Documents Benefit Award Let…" at bounding box center [782, 564] width 205 height 31
select select "paystub"
click at [680, 549] on select "Select type Paystub Bank Statement Offer Letter Tax Documents Benefit Award Let…" at bounding box center [782, 564] width 205 height 31
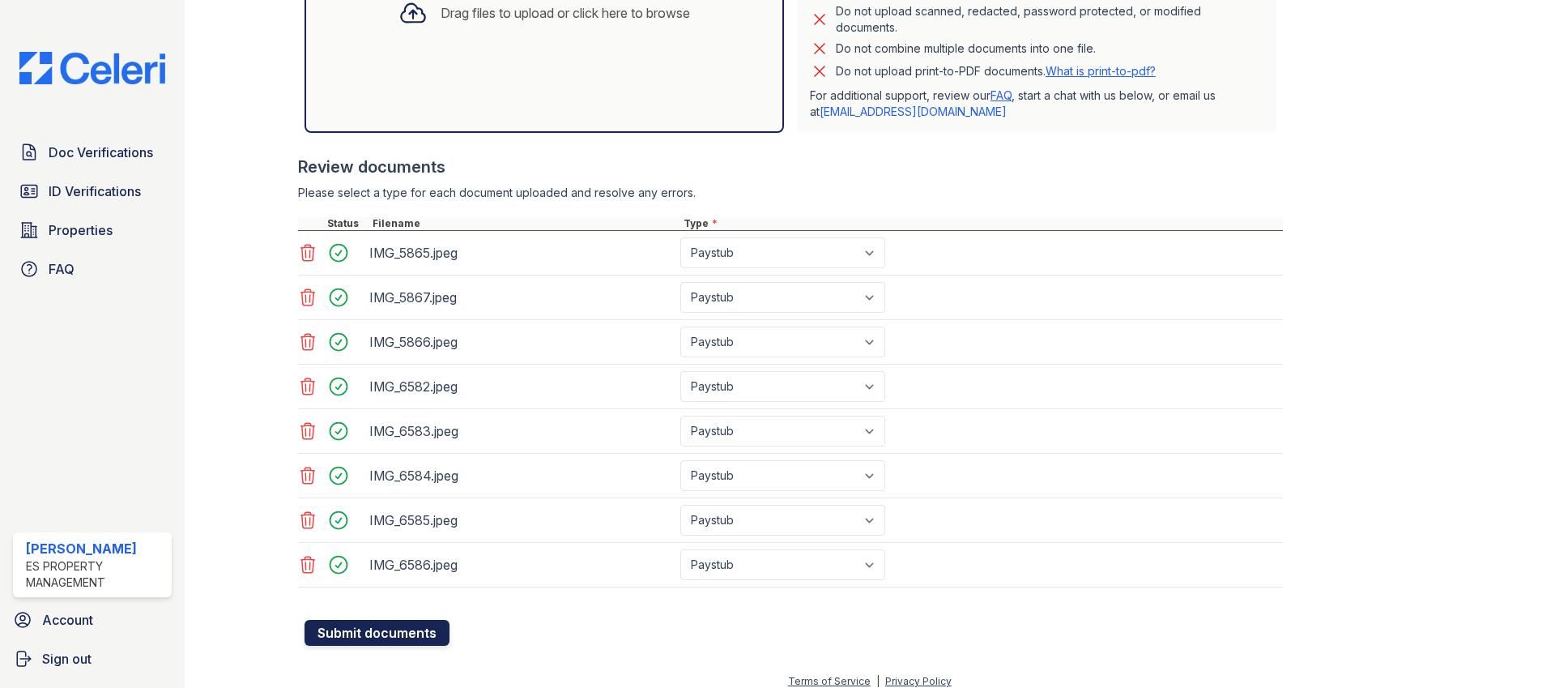
click at [365, 633] on button "Submit documents" at bounding box center [377, 633] width 145 height 26
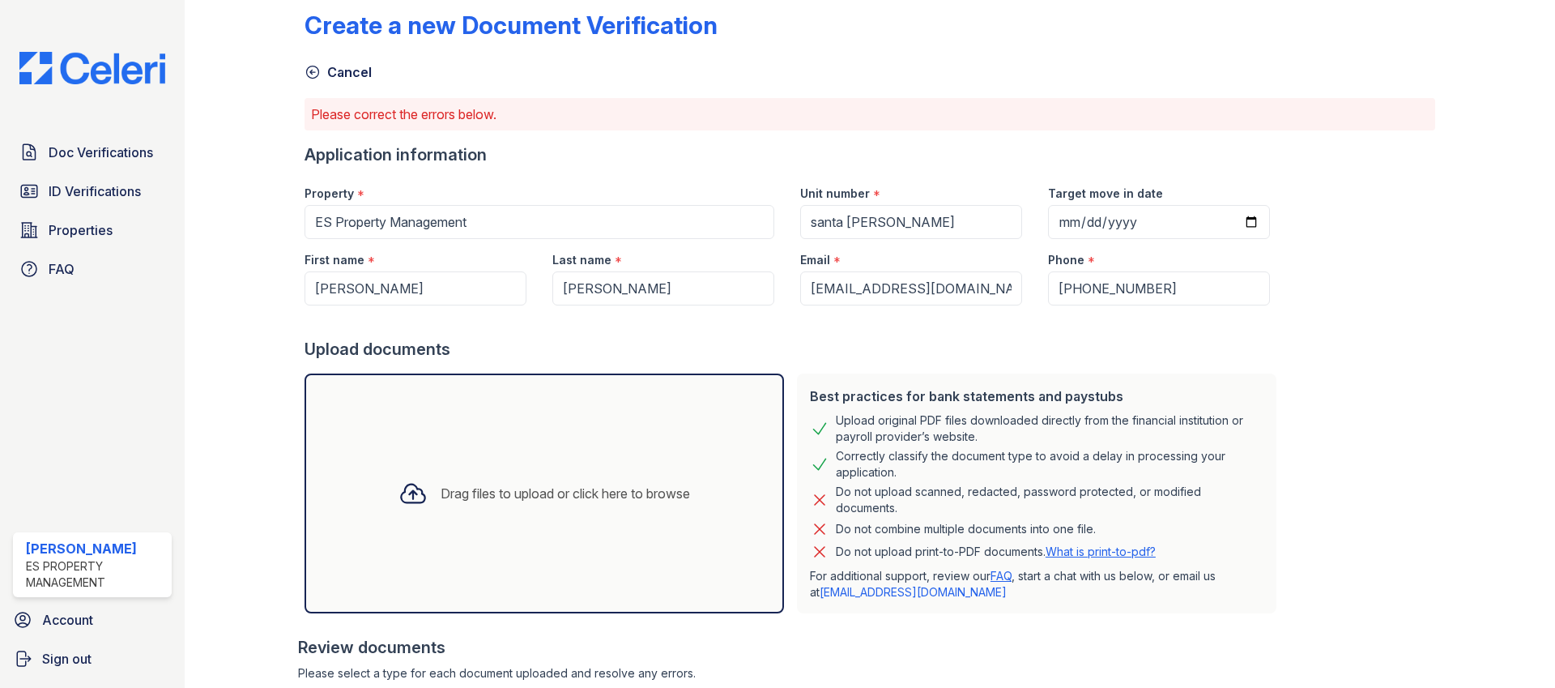
scroll to position [6, 0]
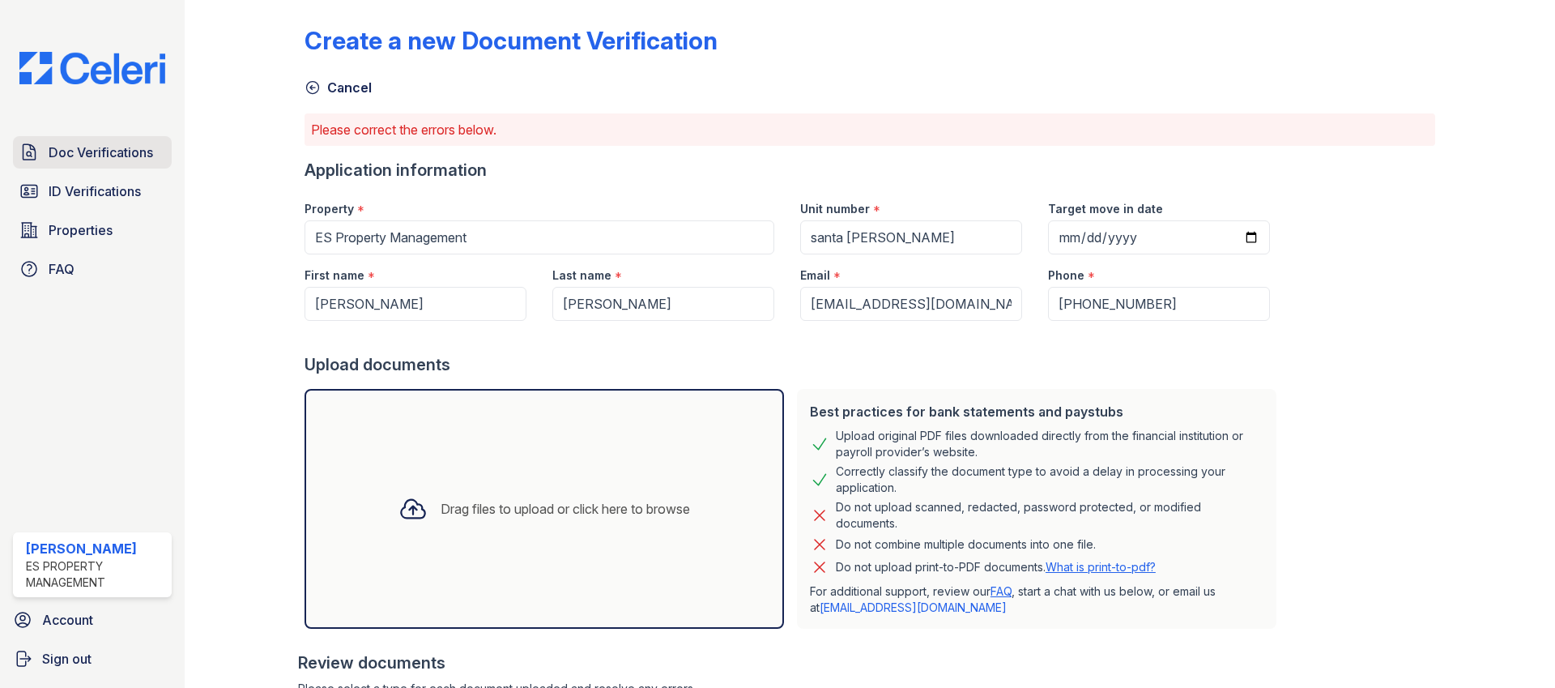
click at [75, 158] on span "Doc Verifications" at bounding box center [101, 152] width 104 height 19
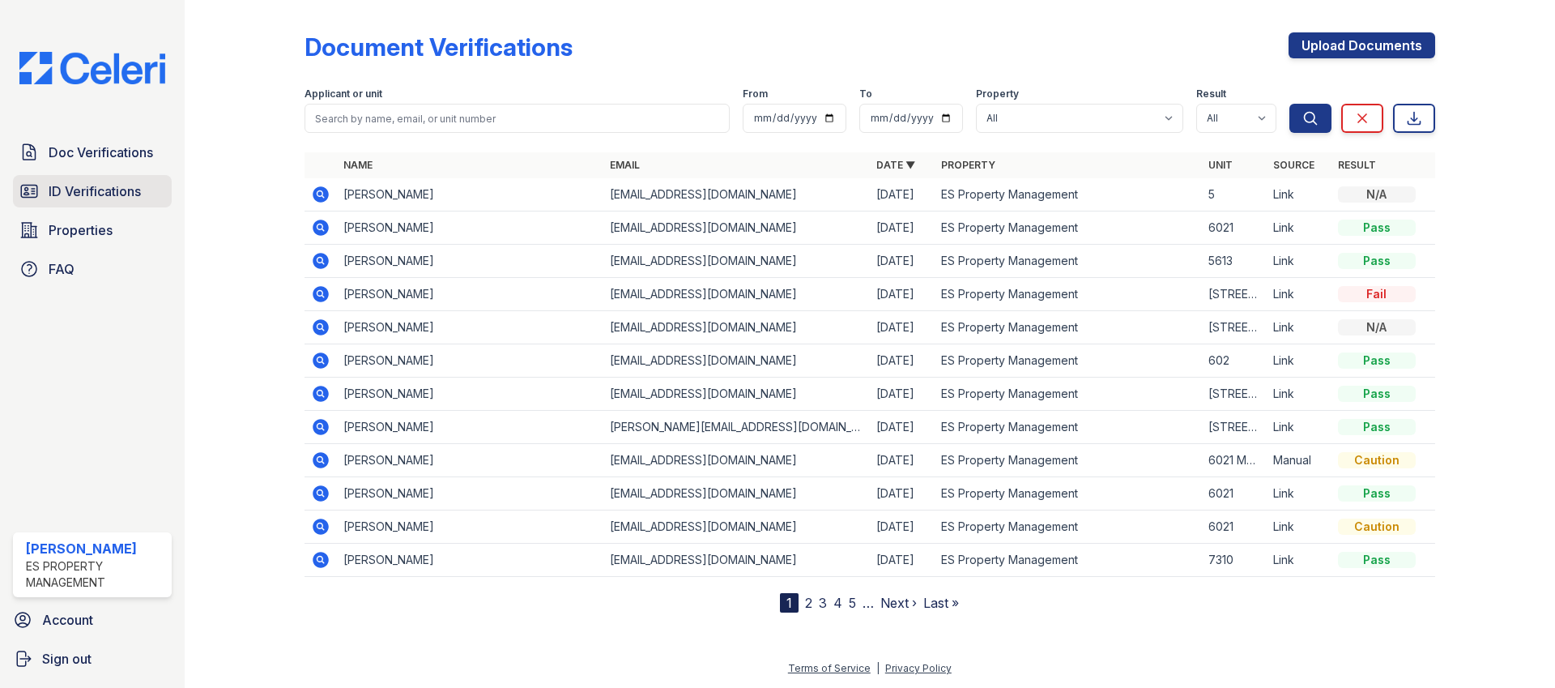
click at [73, 187] on span "ID Verifications" at bounding box center [95, 190] width 92 height 19
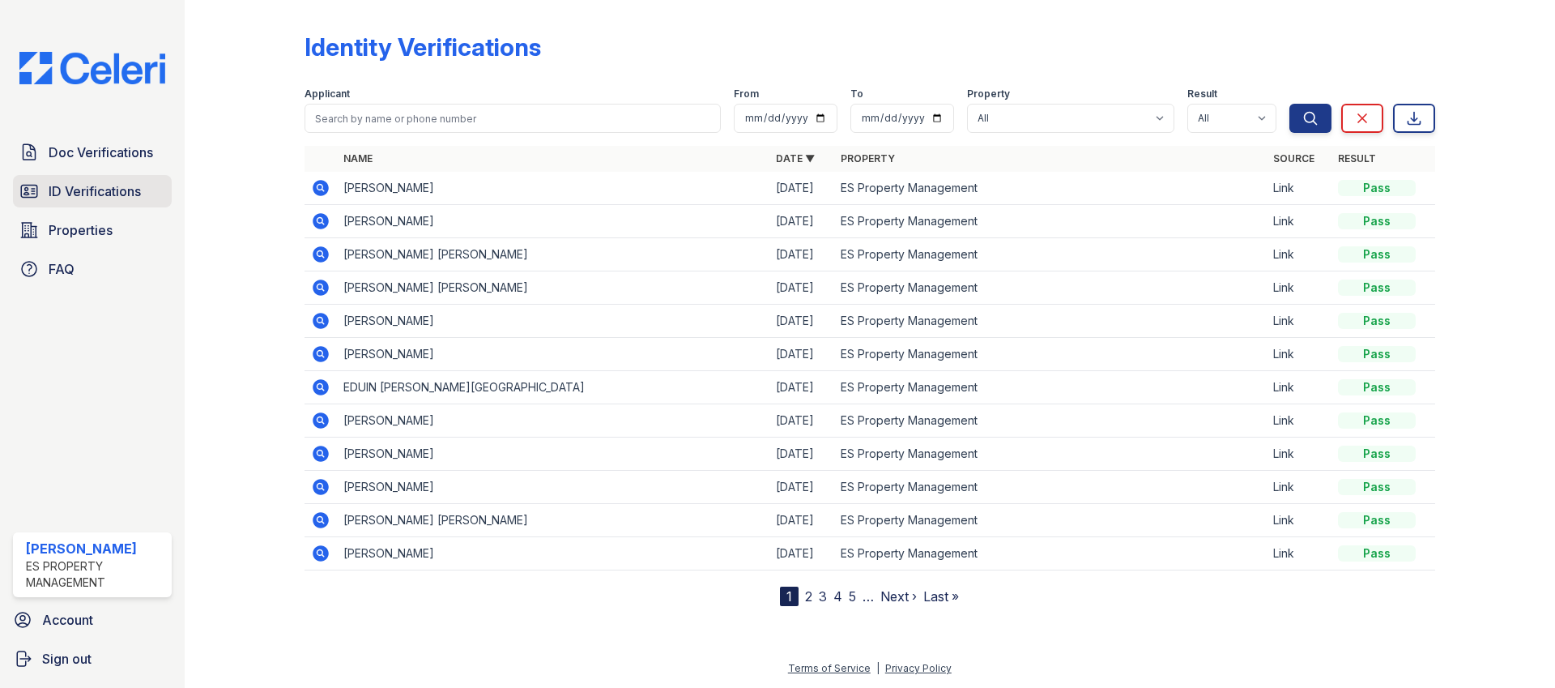
click at [102, 179] on link "ID Verifications" at bounding box center [92, 191] width 159 height 32
click at [104, 155] on span "Doc Verifications" at bounding box center [101, 152] width 104 height 19
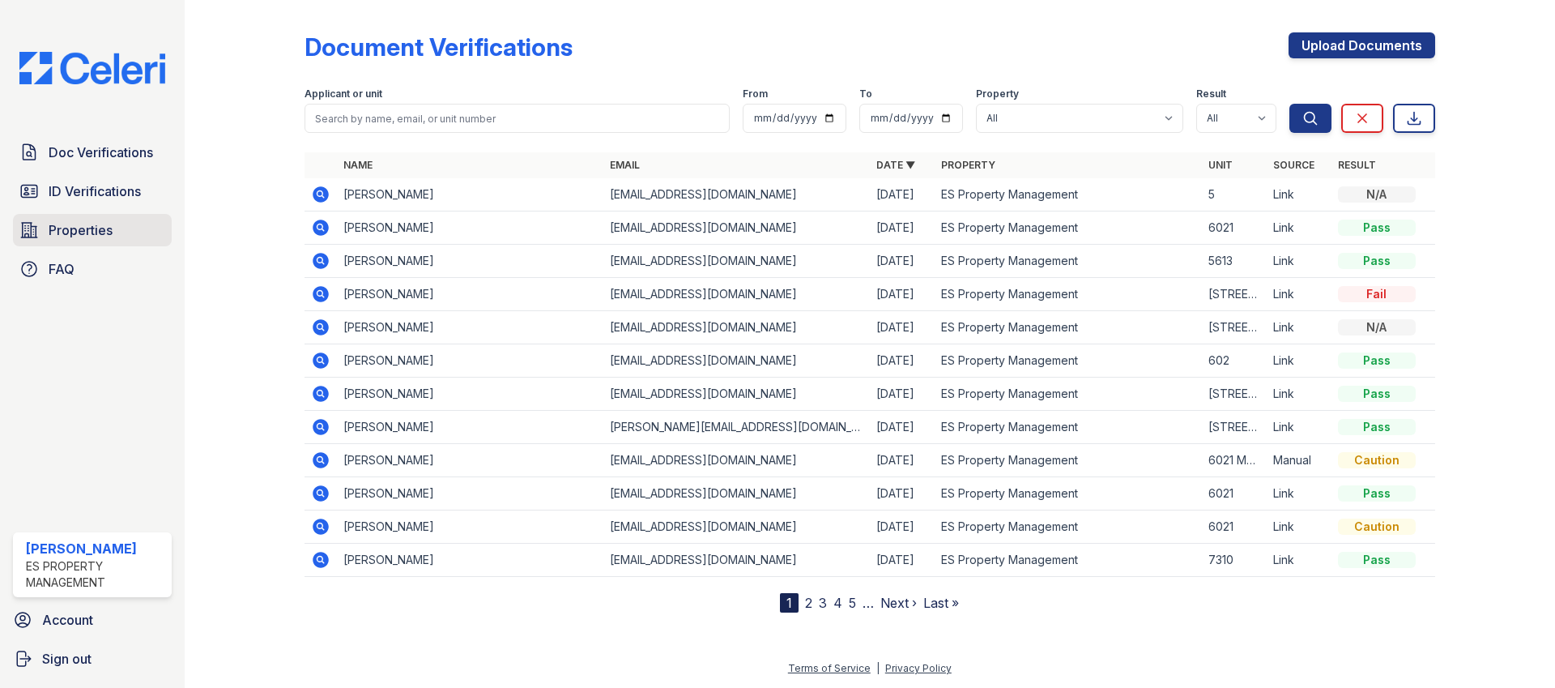
click at [100, 228] on span "Properties" at bounding box center [81, 229] width 64 height 19
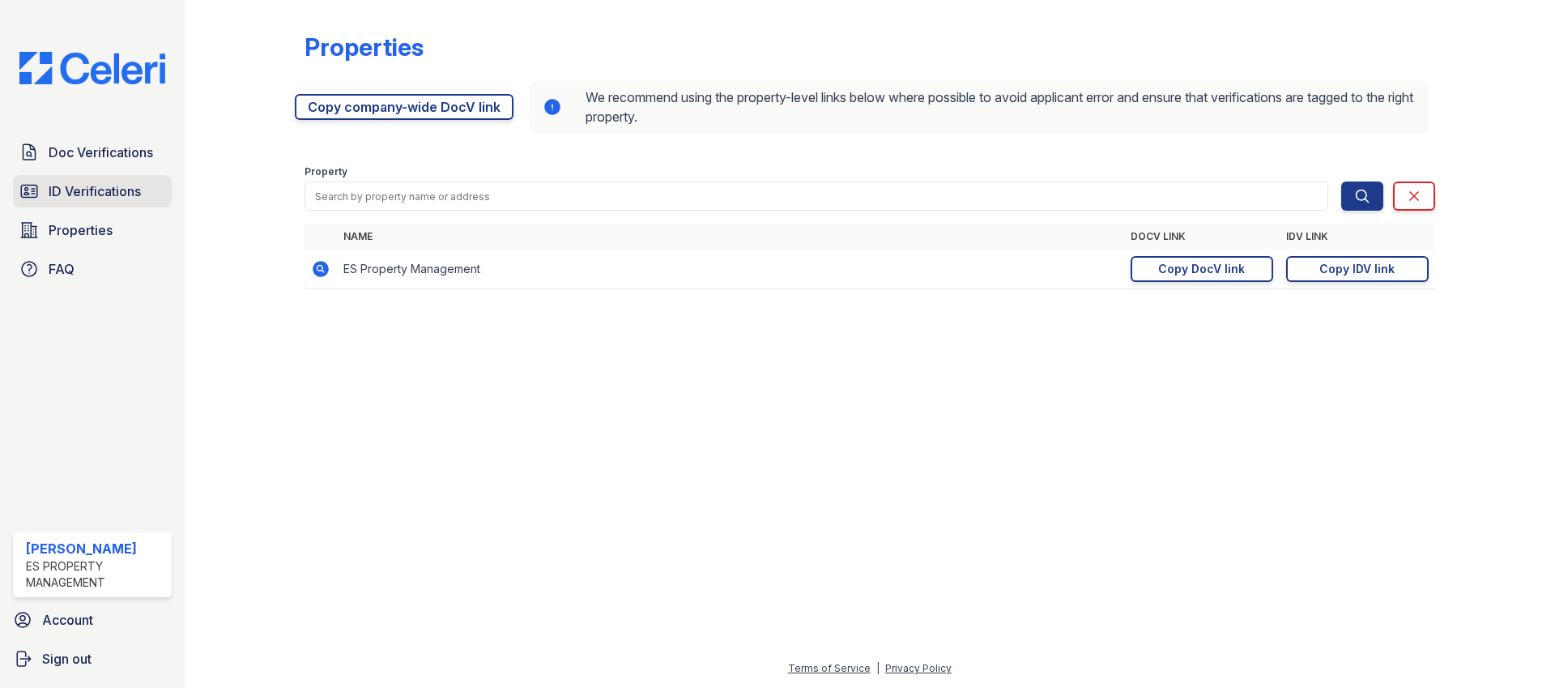
click at [102, 190] on span "ID Verifications" at bounding box center [95, 190] width 92 height 19
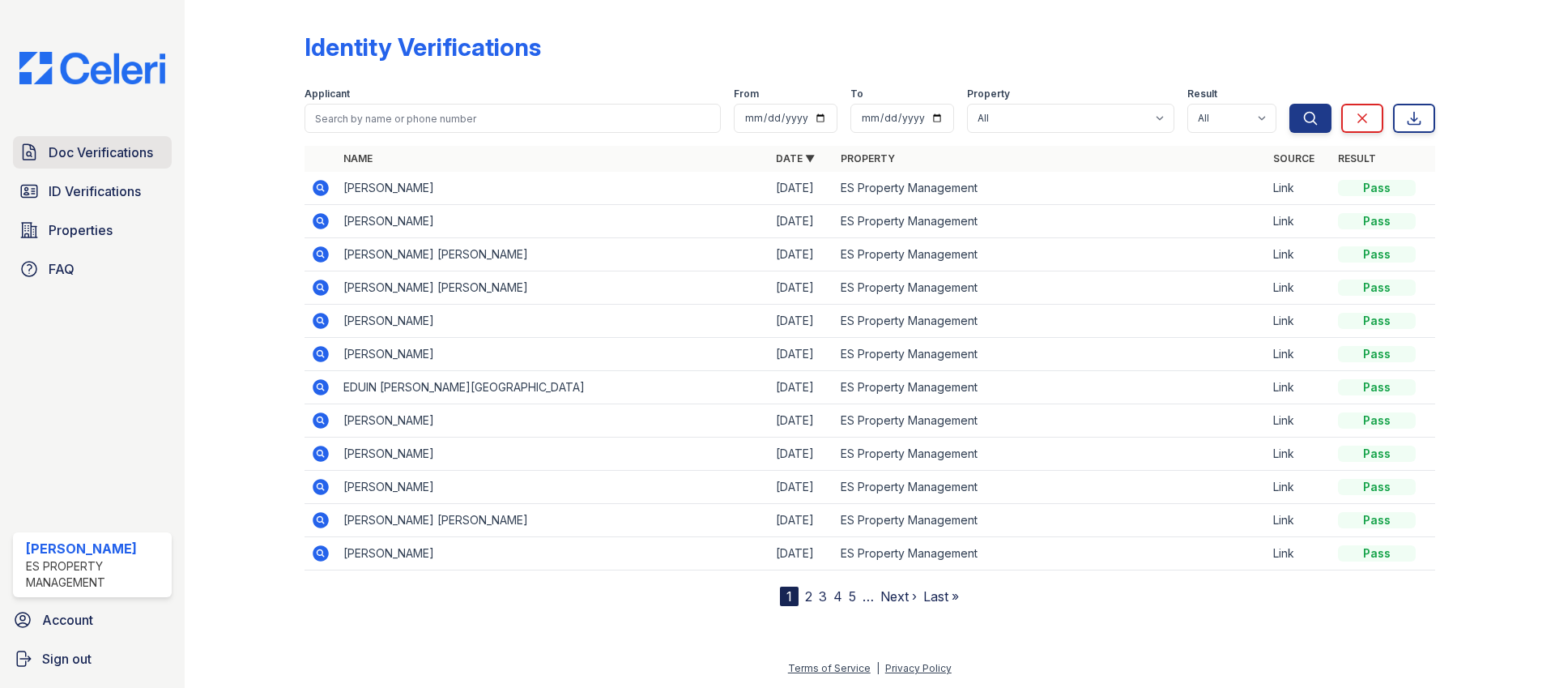
click at [106, 166] on link "Doc Verifications" at bounding box center [92, 152] width 159 height 32
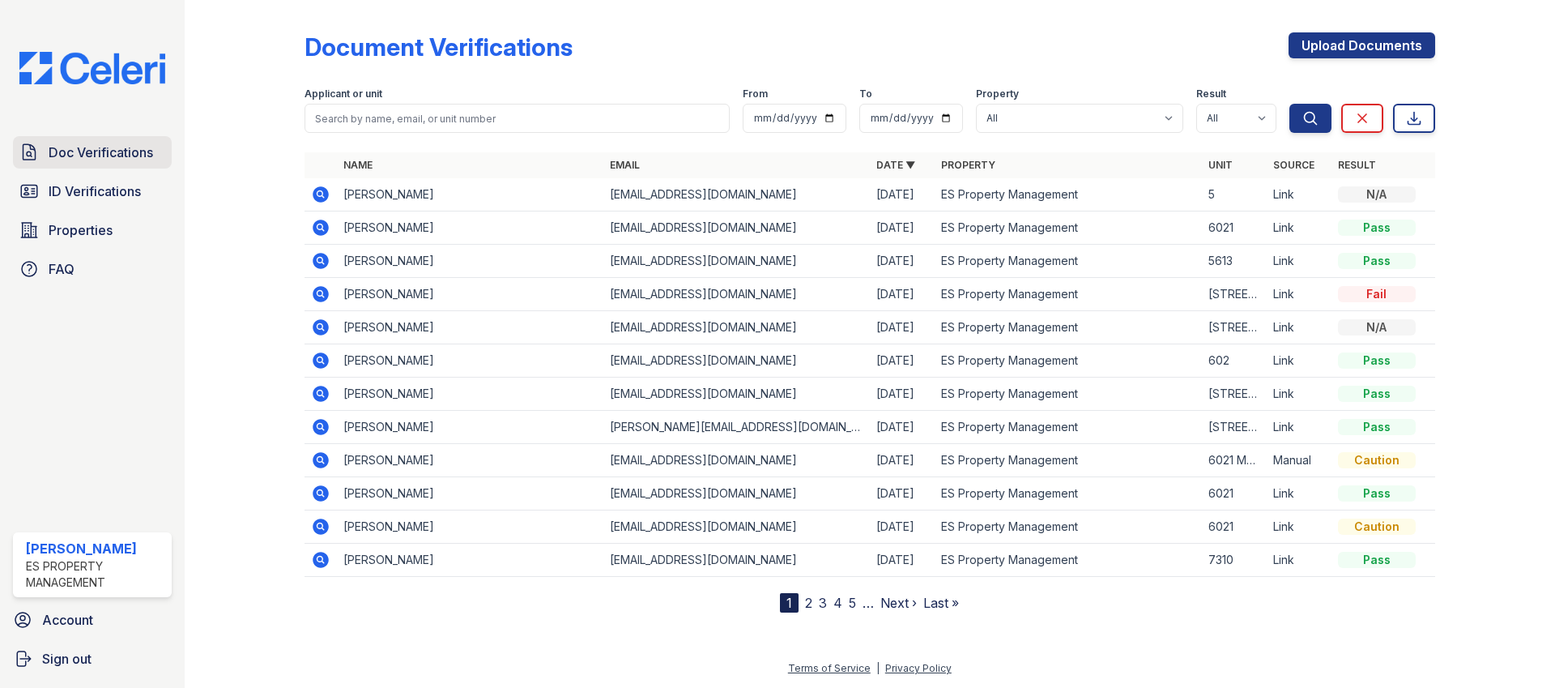
click at [85, 162] on link "Doc Verifications" at bounding box center [92, 152] width 159 height 32
click at [79, 200] on span "ID Verifications" at bounding box center [95, 190] width 92 height 19
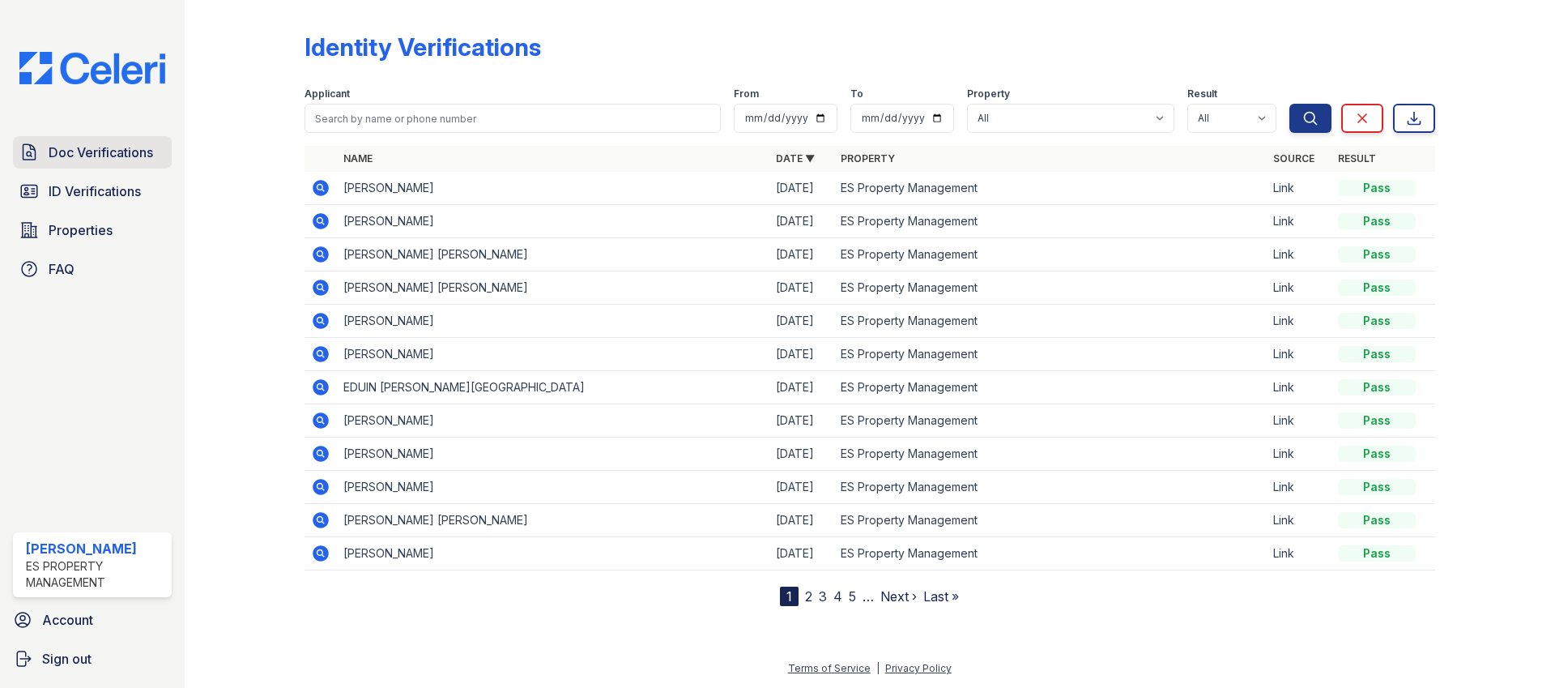
click at [63, 157] on span "Doc Verifications" at bounding box center [101, 152] width 104 height 19
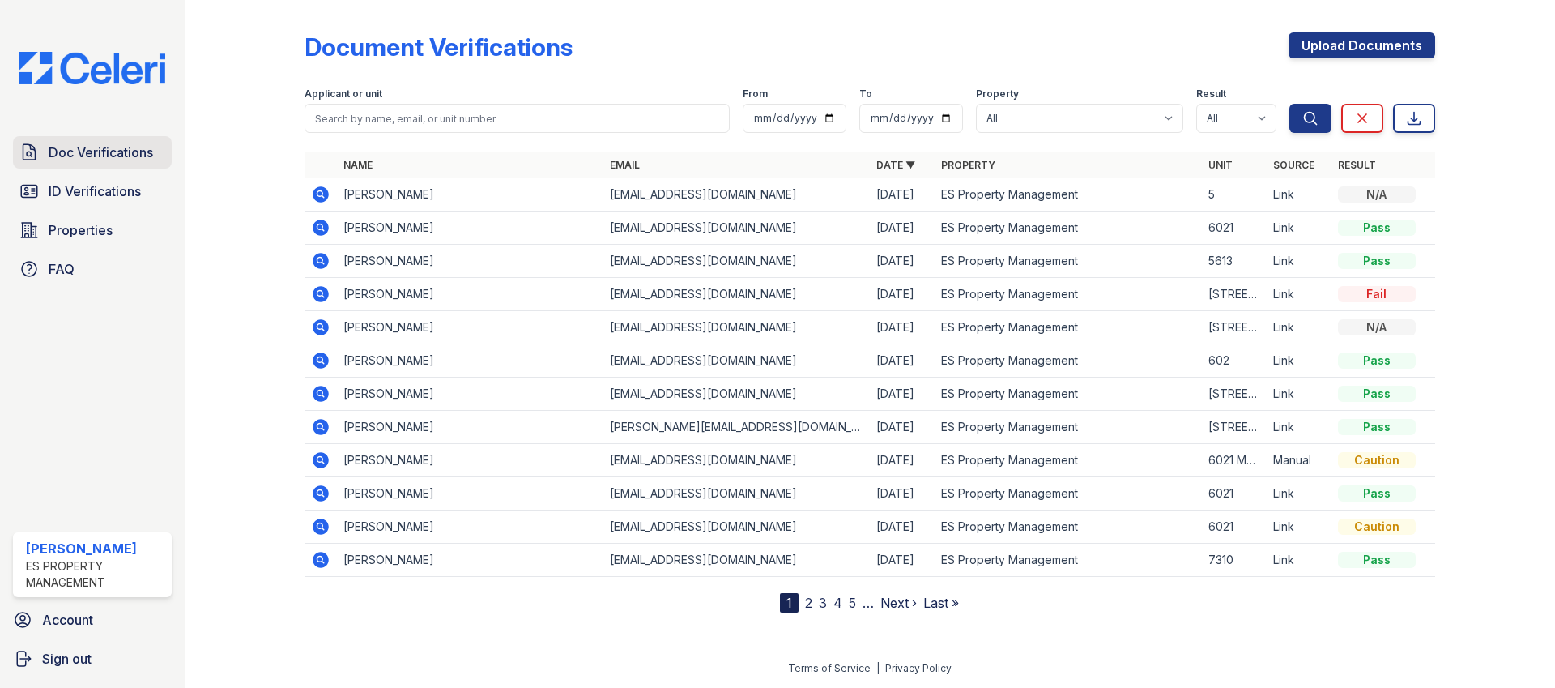
click at [84, 160] on span "Doc Verifications" at bounding box center [101, 152] width 104 height 19
click at [84, 186] on span "ID Verifications" at bounding box center [95, 190] width 92 height 19
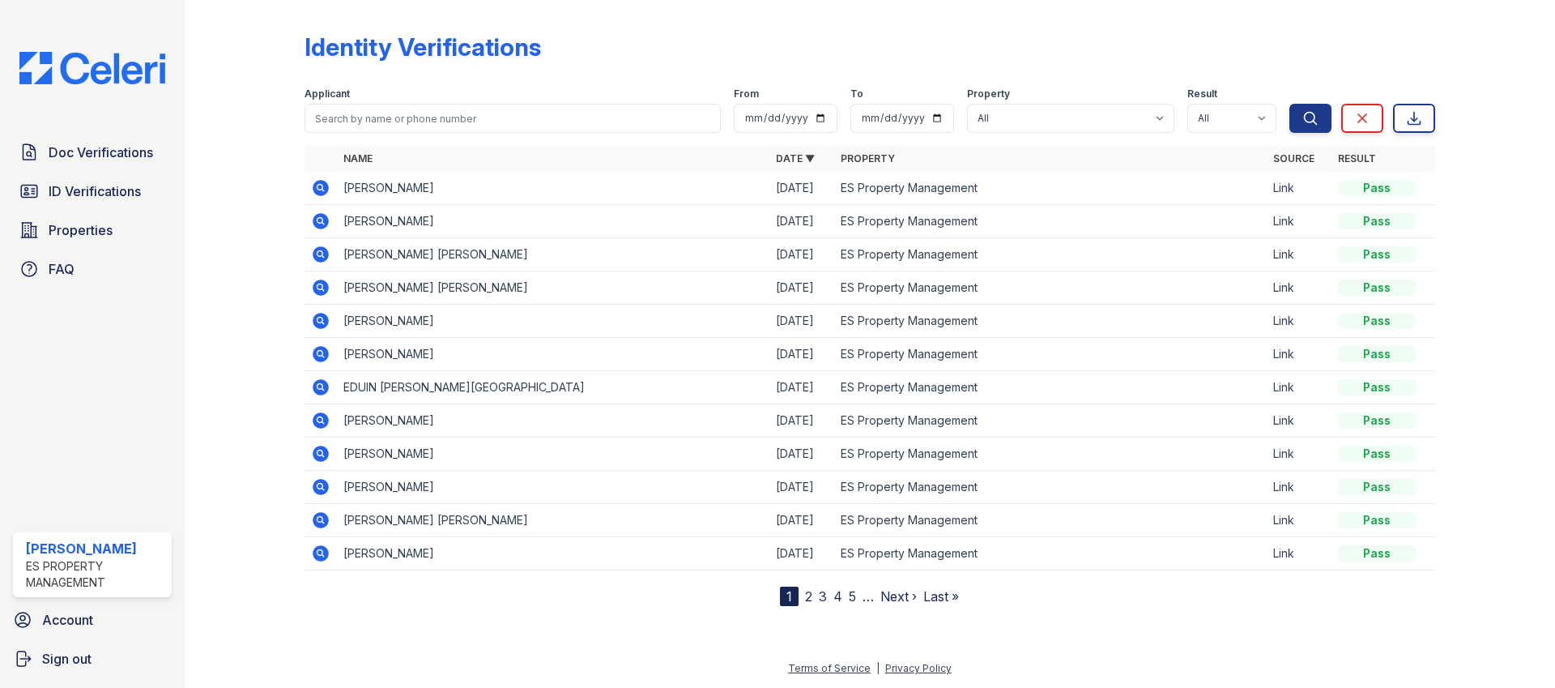
click at [84, 186] on span "ID Verifications" at bounding box center [95, 190] width 92 height 19
click at [88, 164] on link "Doc Verifications" at bounding box center [92, 152] width 159 height 32
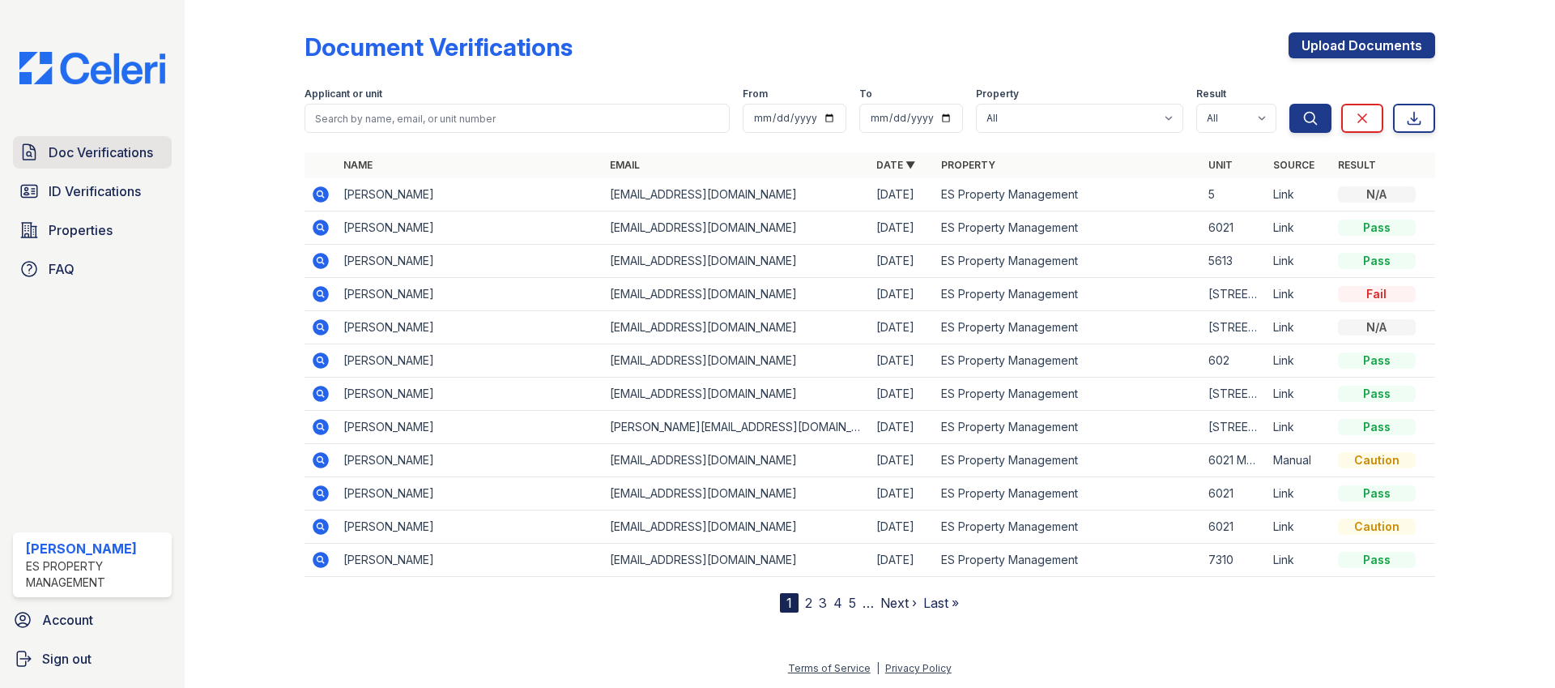
click at [85, 168] on link "Doc Verifications" at bounding box center [92, 152] width 159 height 32
click at [85, 167] on link "Doc Verifications" at bounding box center [92, 152] width 159 height 32
click at [88, 200] on span "ID Verifications" at bounding box center [95, 190] width 92 height 19
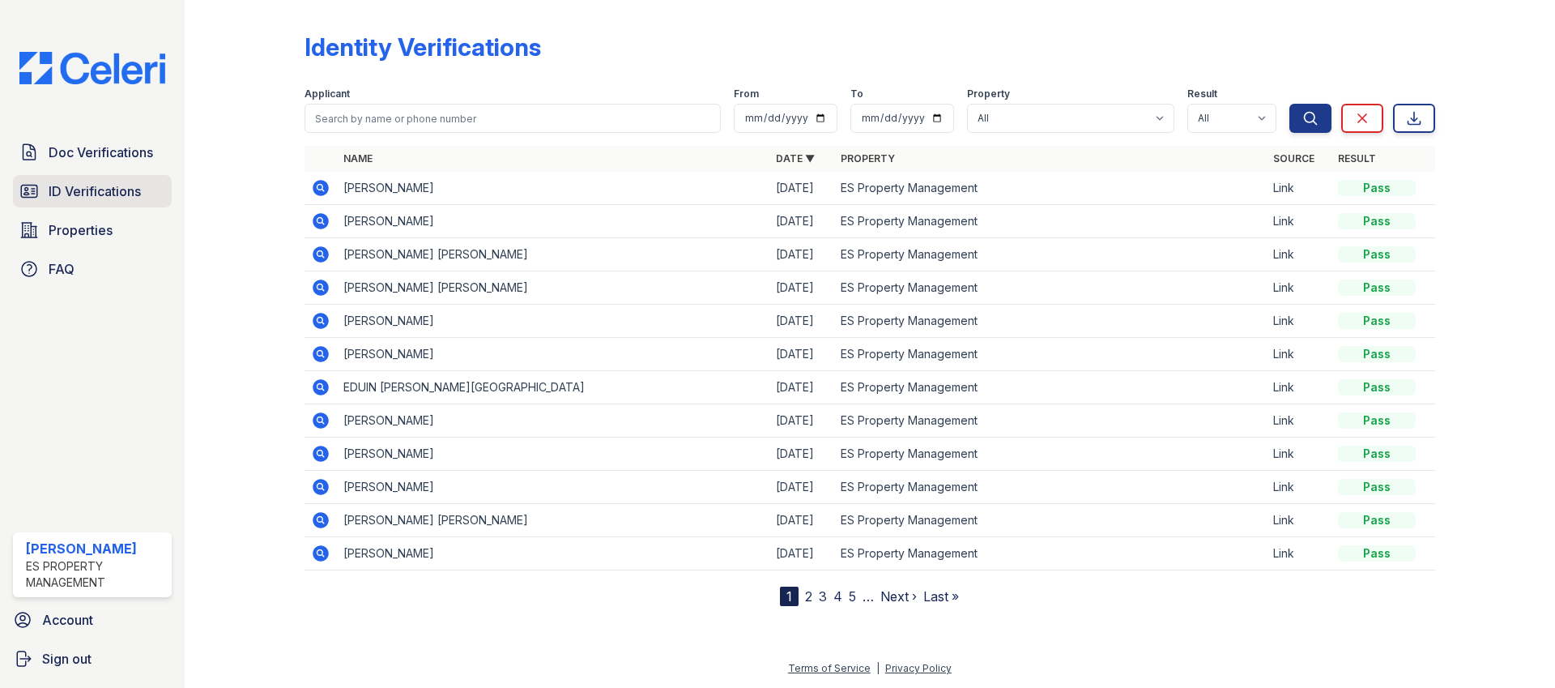
click at [93, 180] on link "ID Verifications" at bounding box center [92, 191] width 159 height 32
click at [93, 166] on link "Doc Verifications" at bounding box center [92, 152] width 159 height 32
